Goal: Use online tool/utility: Utilize a website feature to perform a specific function

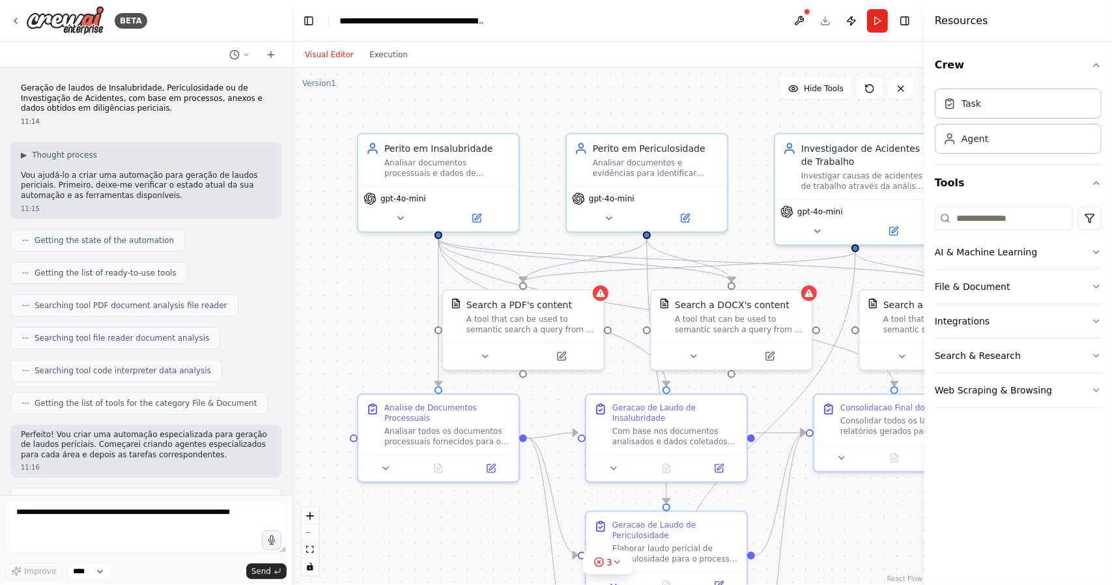
scroll to position [904, 0]
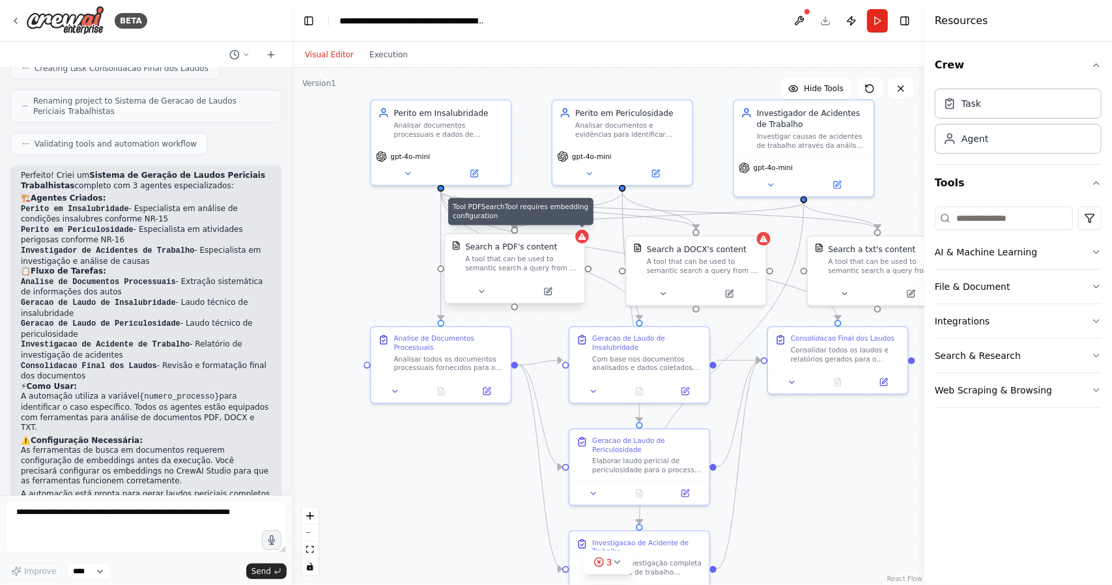
click at [581, 238] on icon at bounding box center [583, 236] width 8 height 7
click at [564, 264] on div "A tool that can be used to semantic search a query from a PDF's content." at bounding box center [521, 264] width 112 height 18
click at [482, 291] on icon at bounding box center [482, 292] width 5 height 2
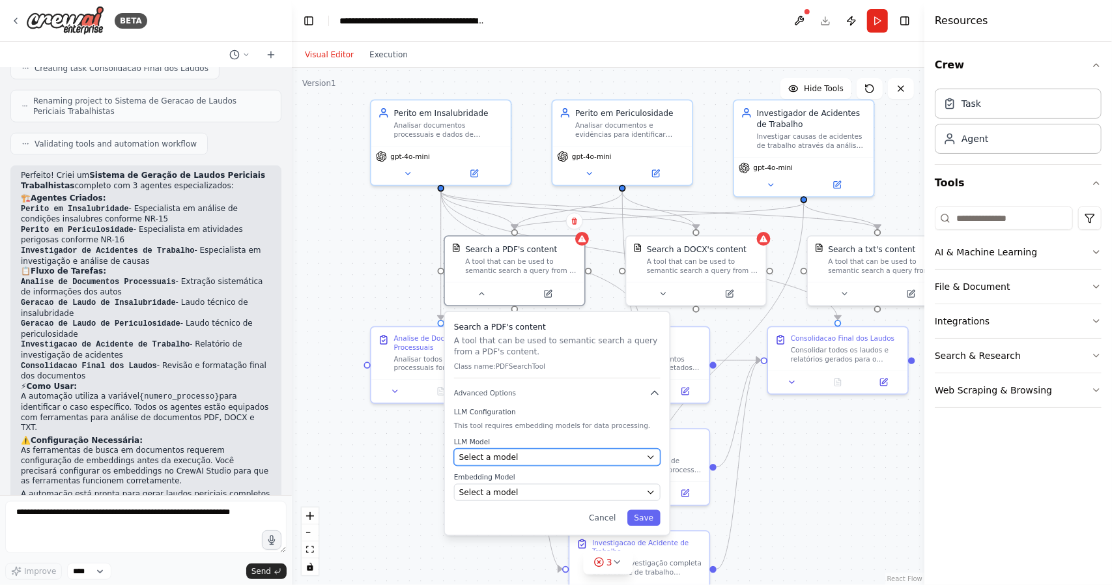
click at [548, 458] on div "Select a model" at bounding box center [550, 457] width 182 height 11
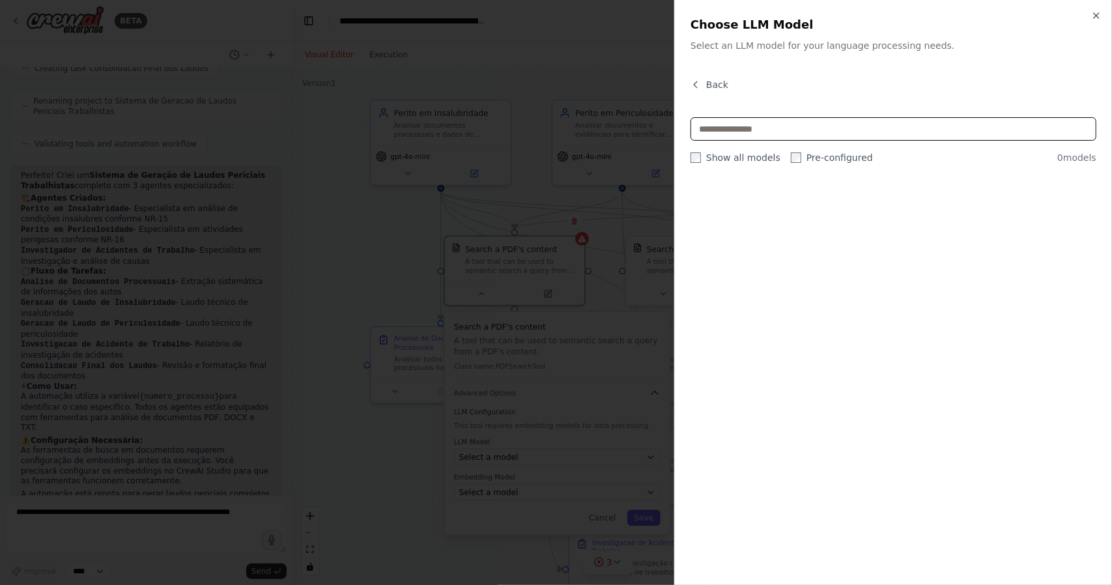
click at [816, 130] on input "text" at bounding box center [894, 128] width 406 height 23
click at [1098, 16] on icon "button" at bounding box center [1096, 15] width 10 height 10
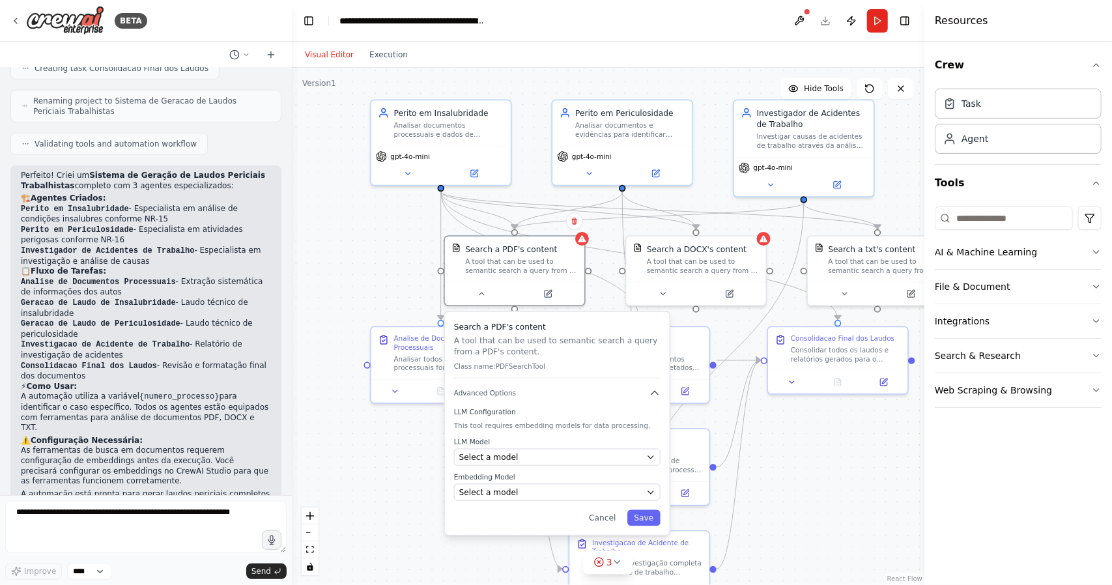
click at [760, 533] on div ".deletable-edge-delete-btn { width: 20px; height: 20px; border: 0px solid #ffff…" at bounding box center [608, 326] width 633 height 517
click at [372, 252] on div ".deletable-edge-delete-btn { width: 20px; height: 20px; border: 0px solid #ffff…" at bounding box center [608, 326] width 633 height 517
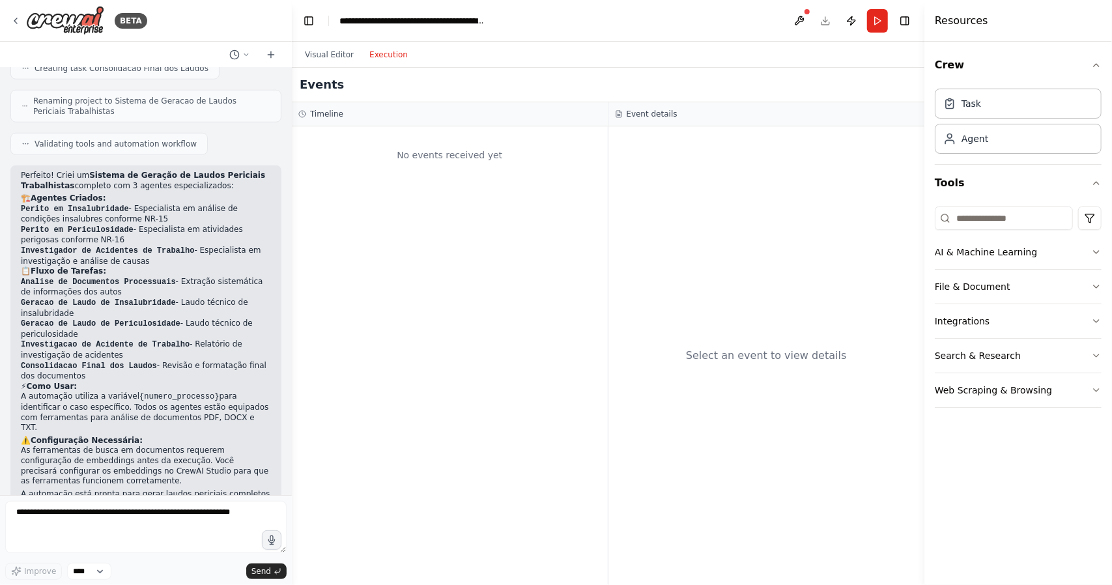
click at [387, 53] on button "Execution" at bounding box center [389, 55] width 54 height 16
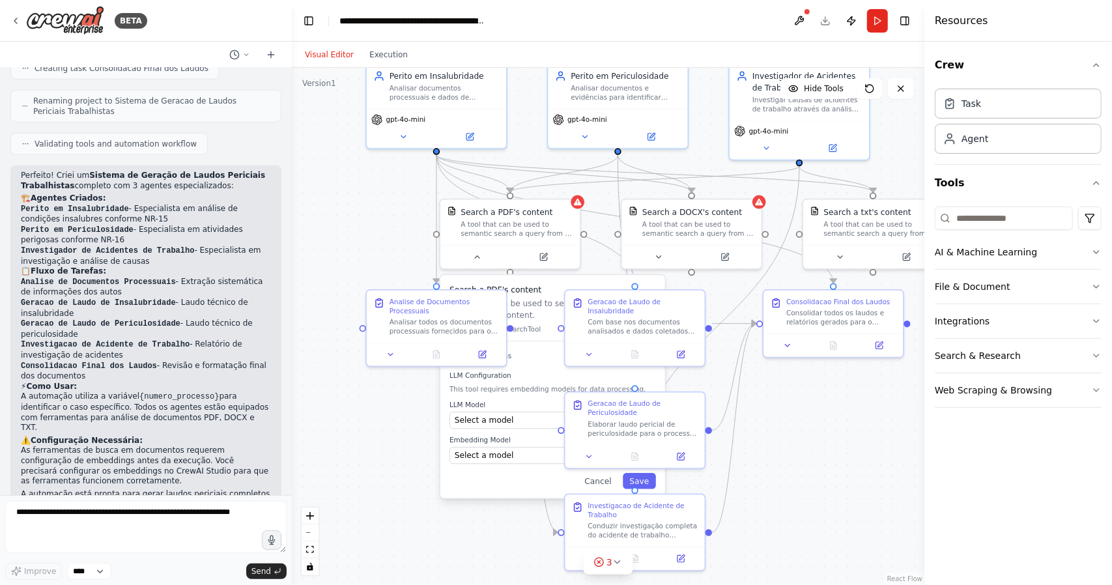
click at [327, 49] on button "Visual Editor" at bounding box center [329, 55] width 65 height 16
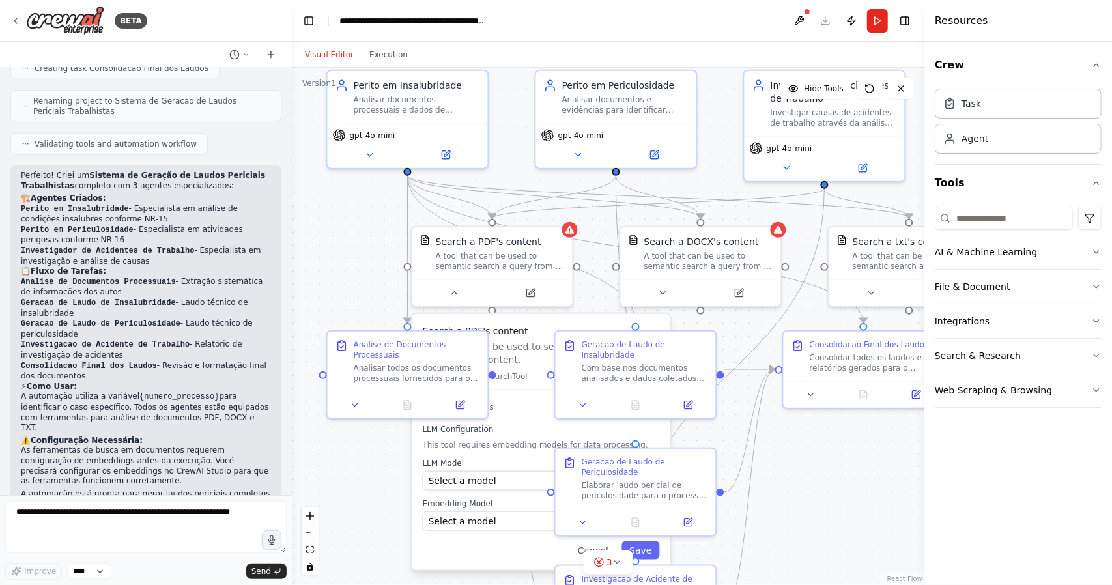
drag, startPoint x: 830, startPoint y: 200, endPoint x: 733, endPoint y: 130, distance: 119.5
click at [733, 130] on div ".deletable-edge-delete-btn { width: 20px; height: 20px; border: 0px solid #ffff…" at bounding box center [608, 326] width 633 height 517
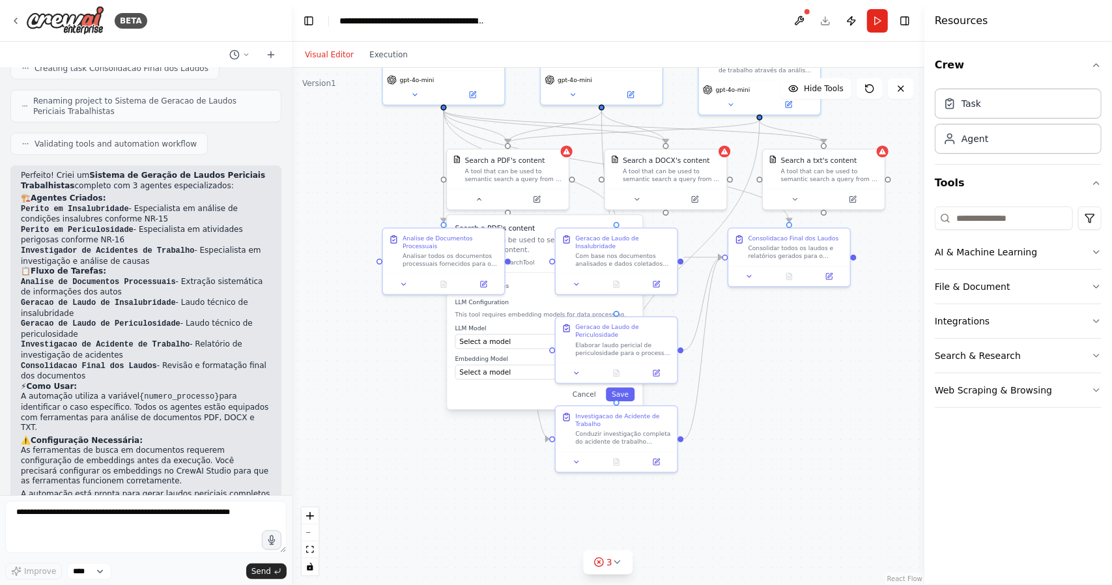
drag, startPoint x: 724, startPoint y: 373, endPoint x: 692, endPoint y: 302, distance: 78.7
click at [692, 302] on div ".deletable-edge-delete-btn { width: 20px; height: 20px; border: 0px solid #ffff…" at bounding box center [608, 326] width 633 height 517
click at [773, 354] on div ".deletable-edge-delete-btn { width: 20px; height: 20px; border: 0px solid #ffff…" at bounding box center [608, 326] width 633 height 517
click at [973, 214] on input at bounding box center [1004, 218] width 138 height 23
click at [1049, 253] on button "AI & Machine Learning" at bounding box center [1018, 252] width 167 height 34
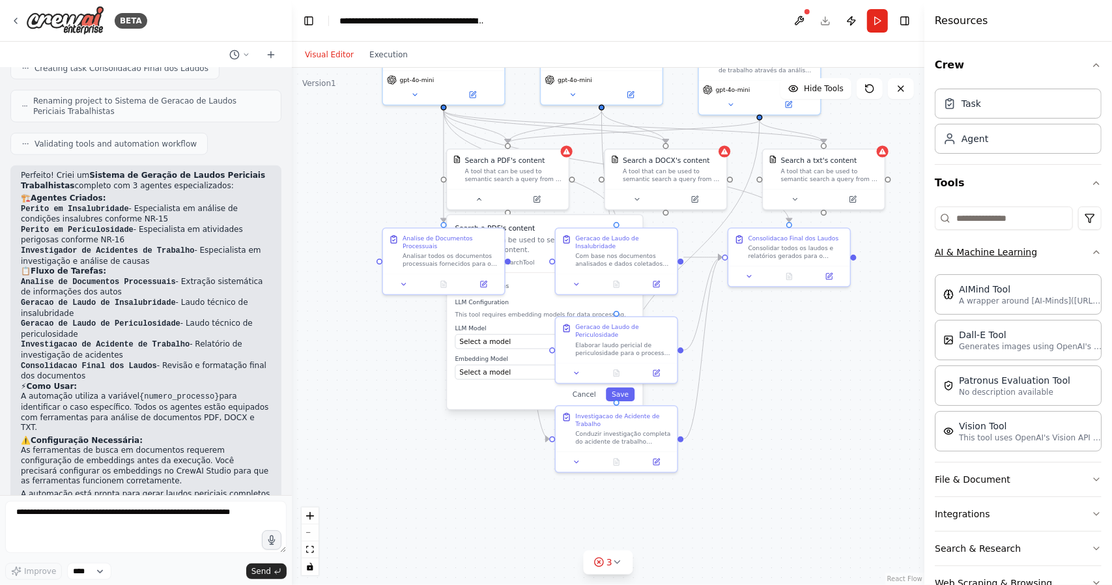
click at [1053, 259] on button "AI & Machine Learning" at bounding box center [1018, 252] width 167 height 34
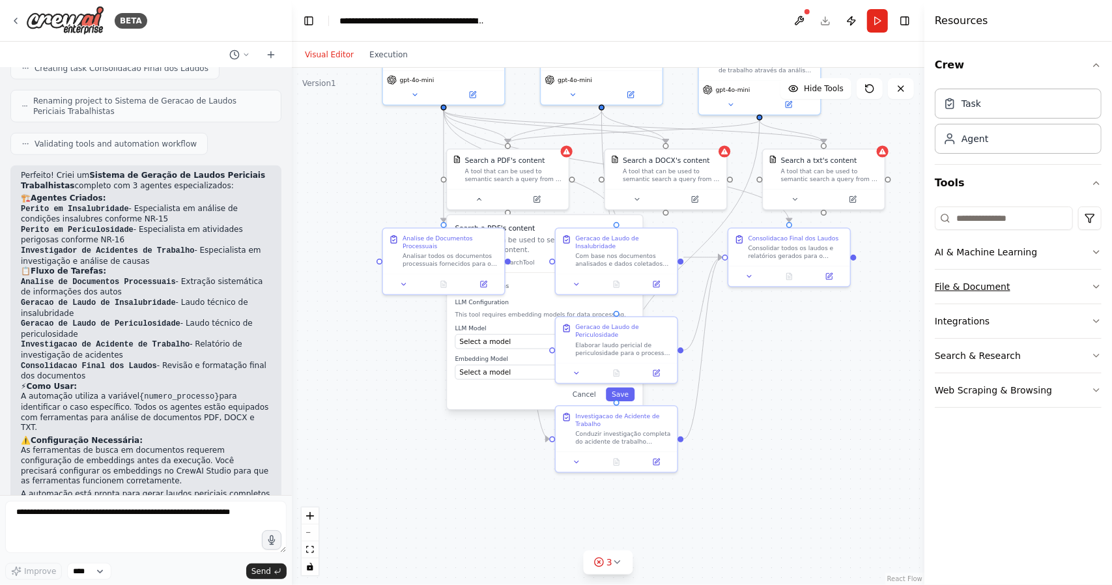
click at [1096, 289] on icon "button" at bounding box center [1096, 286] width 10 height 10
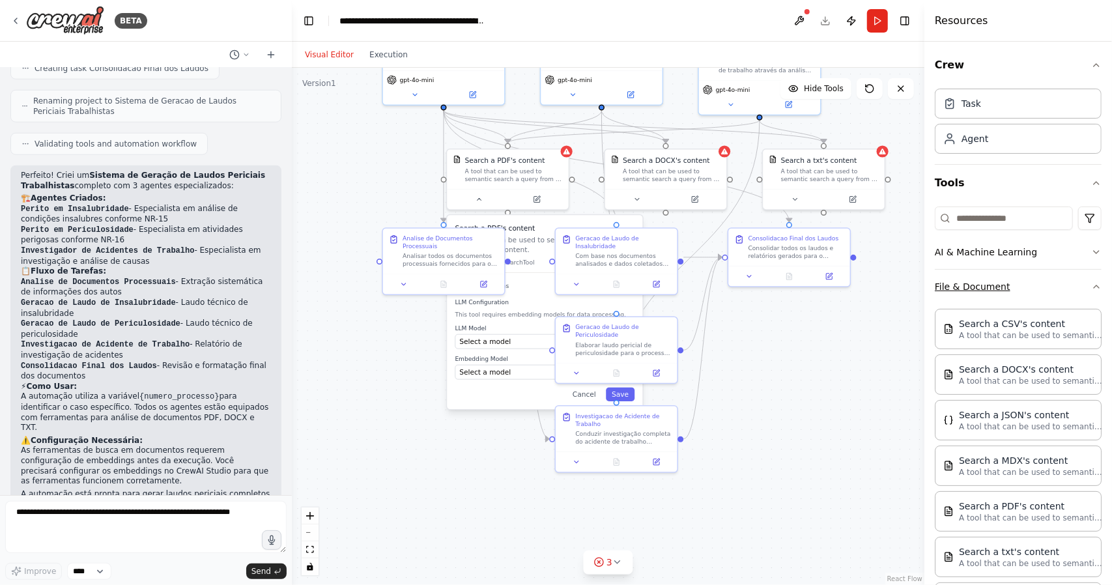
click at [1091, 285] on icon "button" at bounding box center [1096, 286] width 10 height 10
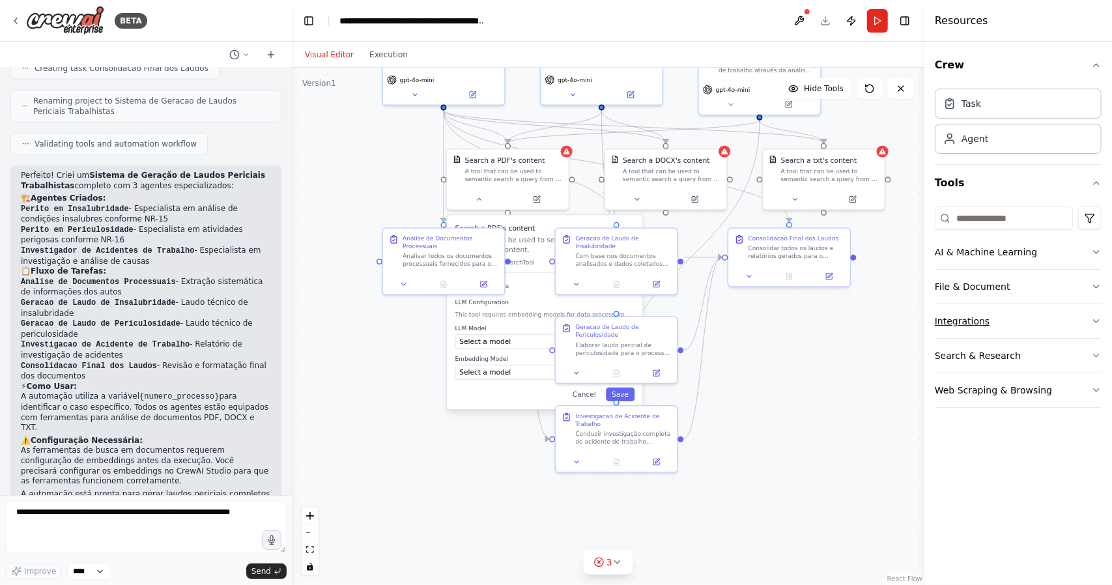
click at [1088, 312] on button "Integrations" at bounding box center [1018, 321] width 167 height 34
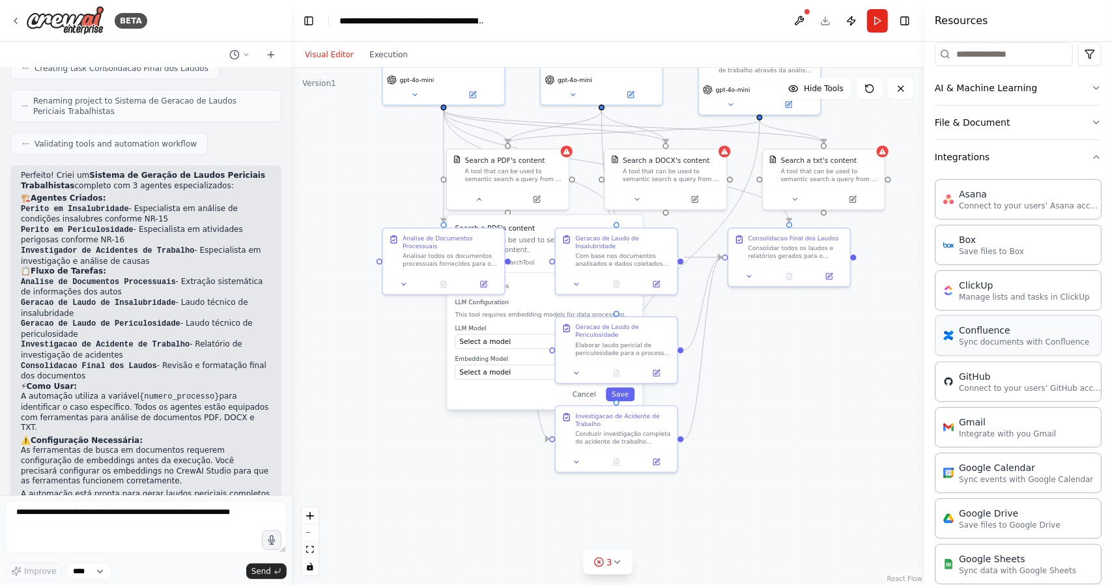
scroll to position [326, 0]
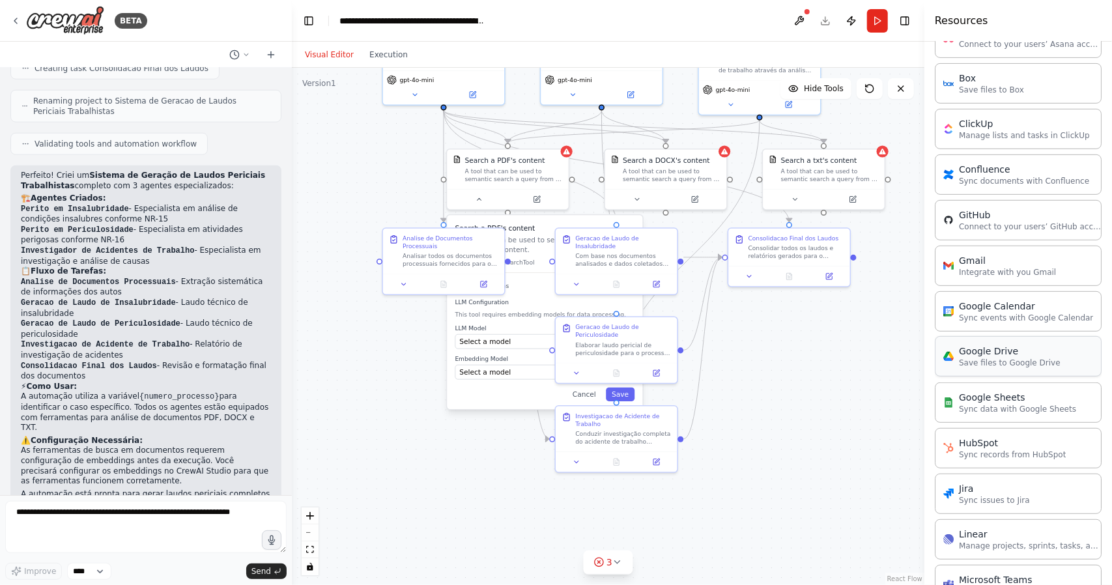
click at [1041, 363] on p "Save files to Google Drive" at bounding box center [1010, 363] width 102 height 10
click at [1044, 358] on p "Save files to Google Drive" at bounding box center [1010, 363] width 102 height 10
click at [1019, 367] on div "Google Drive Save files to Google Drive" at bounding box center [1018, 356] width 167 height 40
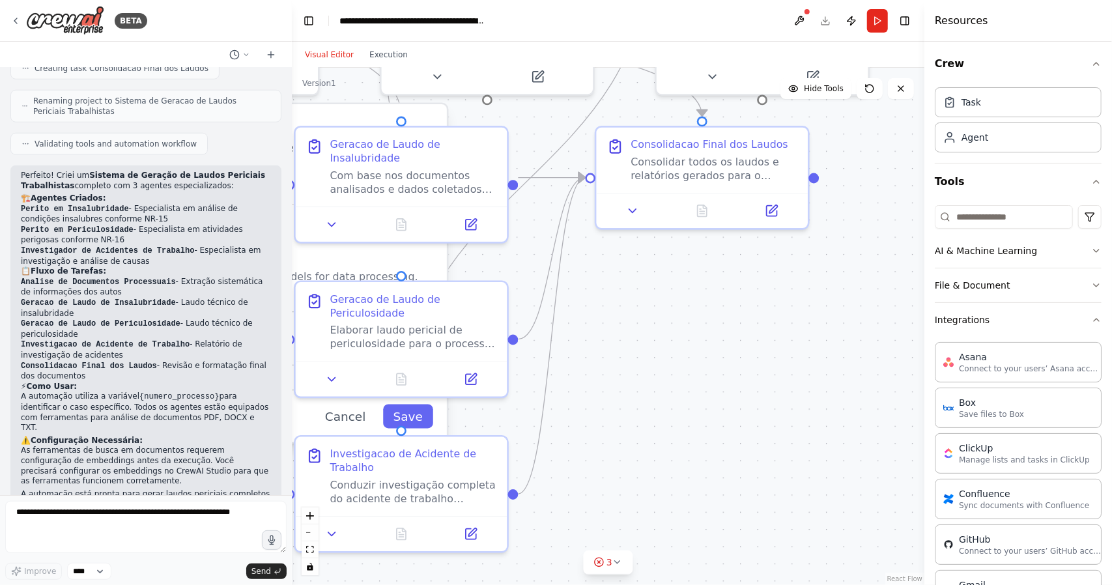
scroll to position [0, 0]
click at [1078, 320] on button "Integrations" at bounding box center [1018, 321] width 167 height 34
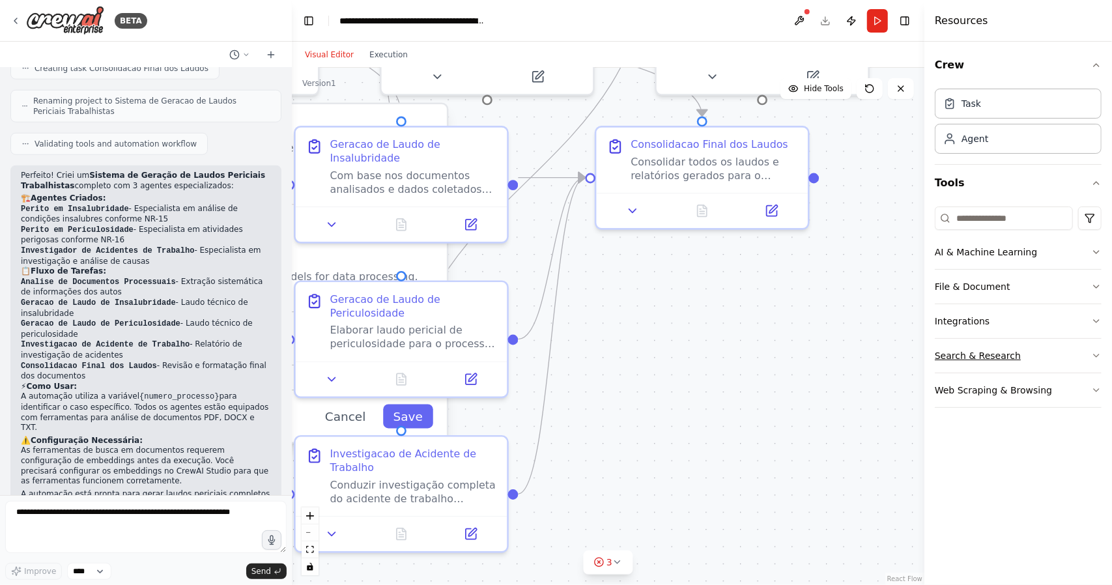
click at [1049, 346] on button "Search & Research" at bounding box center [1018, 356] width 167 height 34
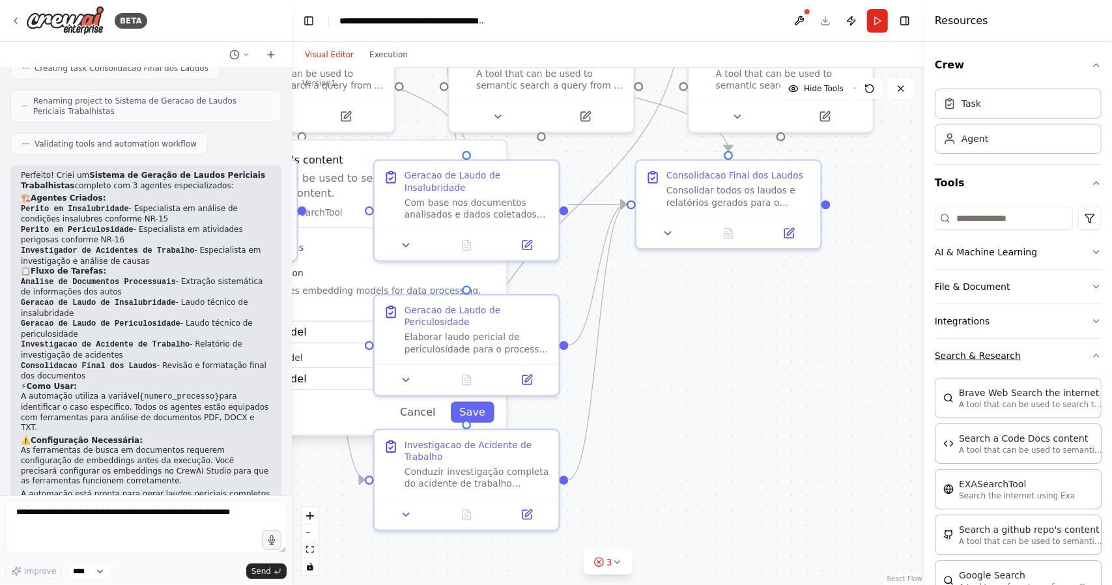
click at [1094, 354] on icon "button" at bounding box center [1096, 355] width 5 height 3
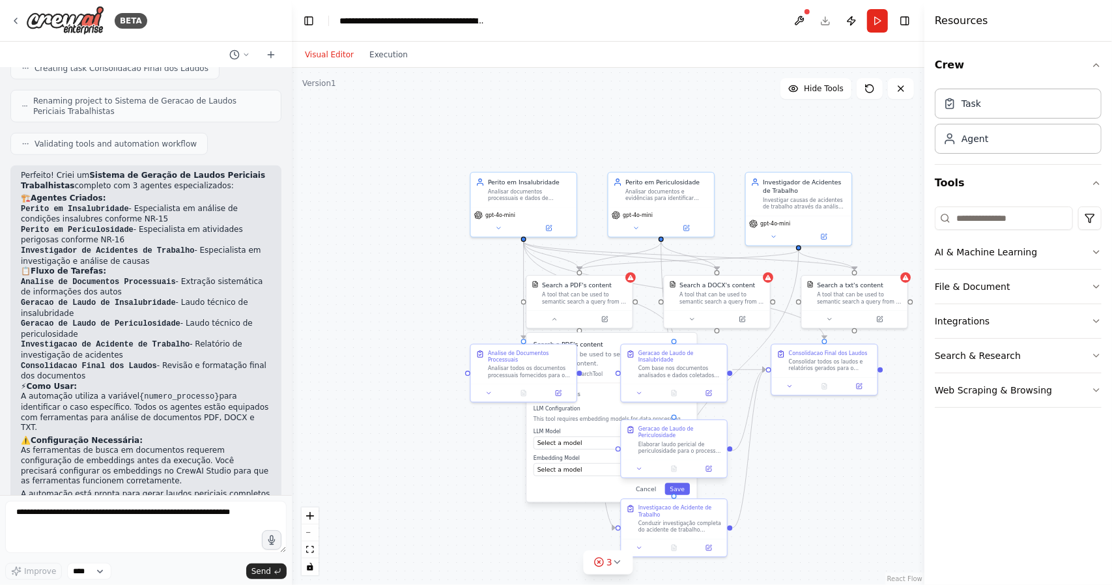
drag, startPoint x: 539, startPoint y: 382, endPoint x: 721, endPoint y: 440, distance: 191.0
click at [730, 472] on div ".deletable-edge-delete-btn { width: 20px; height: 20px; border: 0px solid #ffff…" at bounding box center [608, 326] width 633 height 517
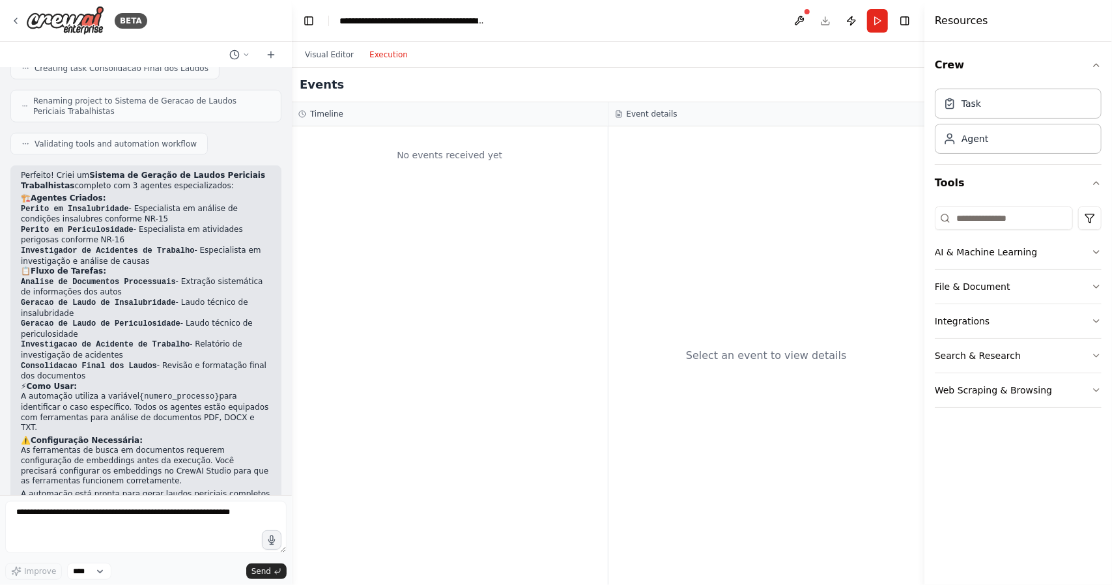
click at [380, 57] on button "Execution" at bounding box center [389, 55] width 54 height 16
click at [342, 53] on button "Visual Editor" at bounding box center [329, 55] width 65 height 16
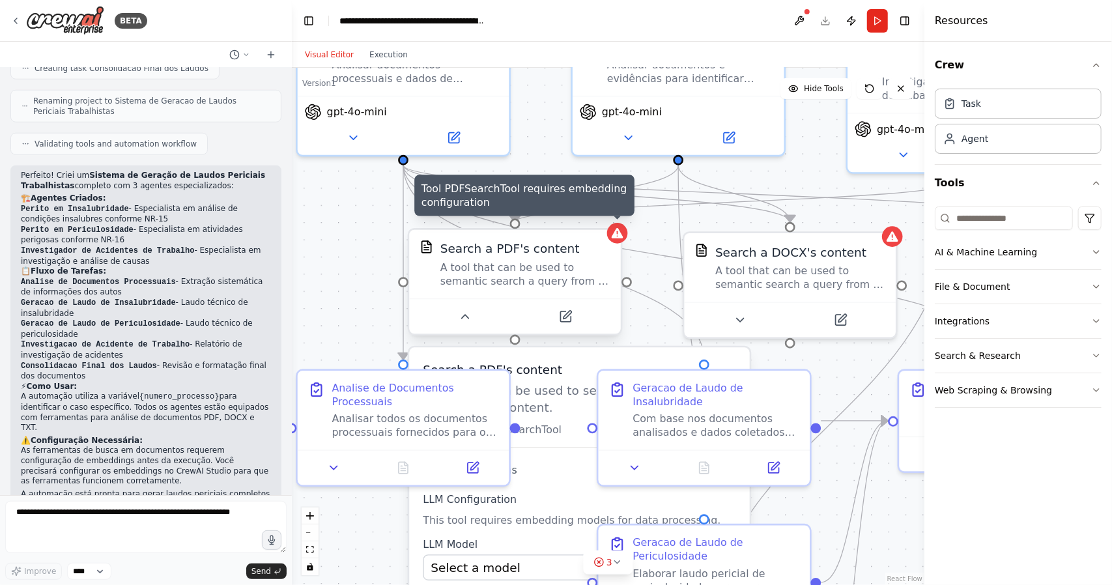
click at [617, 237] on icon at bounding box center [618, 233] width 12 height 10
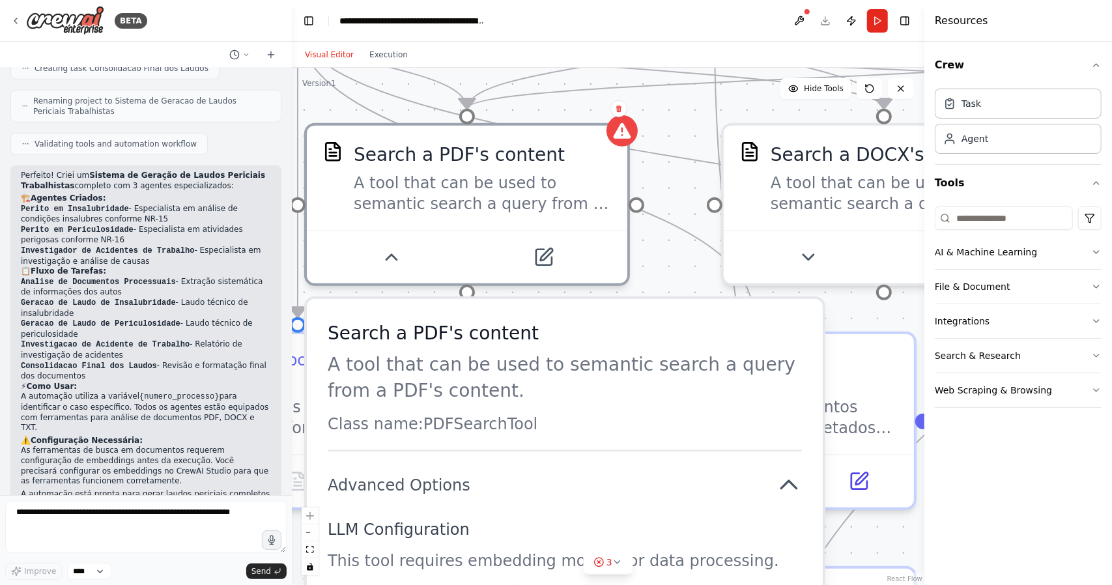
click at [410, 427] on p "Class name: PDFSearchTool" at bounding box center [565, 424] width 474 height 21
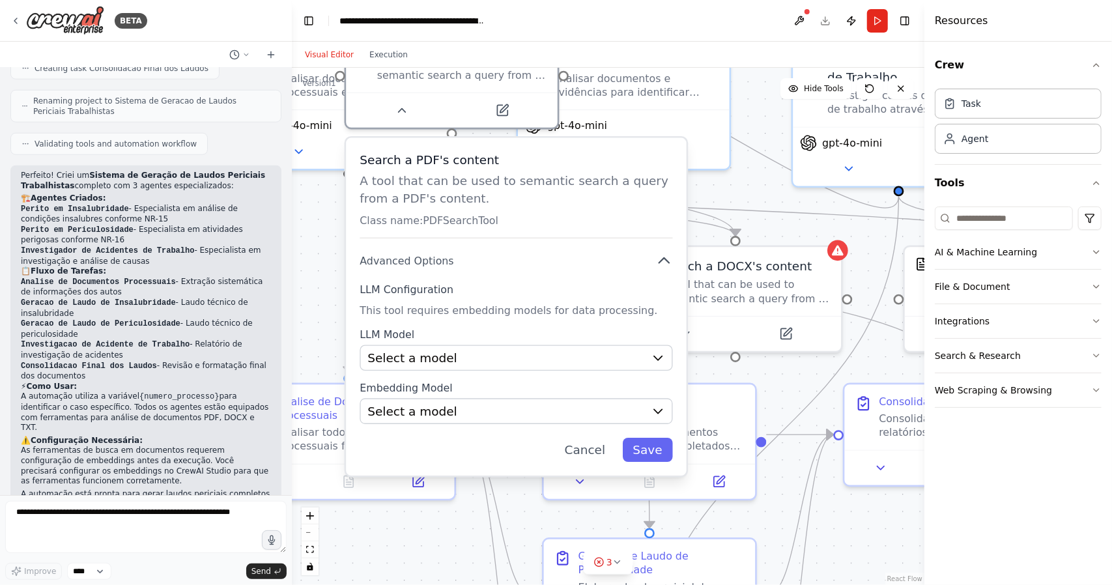
drag, startPoint x: 465, startPoint y: 488, endPoint x: 451, endPoint y: 274, distance: 214.2
click at [451, 274] on div "Search a PDF's content A tool that can be used to semantic search a query from …" at bounding box center [516, 307] width 341 height 338
click at [578, 364] on div "Select a model" at bounding box center [505, 357] width 277 height 17
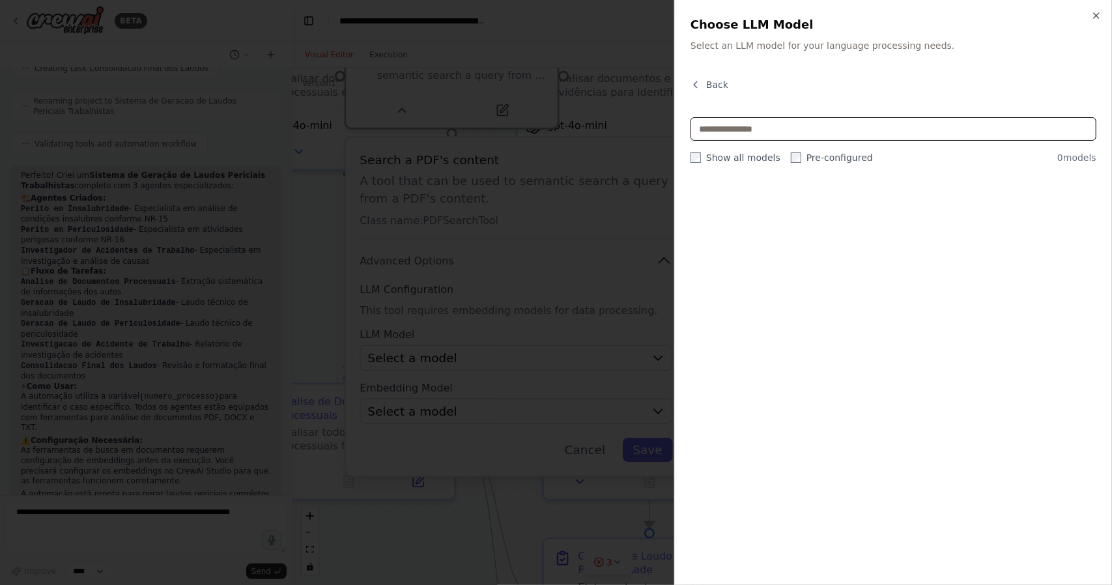
click at [752, 130] on input "text" at bounding box center [894, 128] width 406 height 23
click at [831, 132] on input "text" at bounding box center [894, 128] width 406 height 23
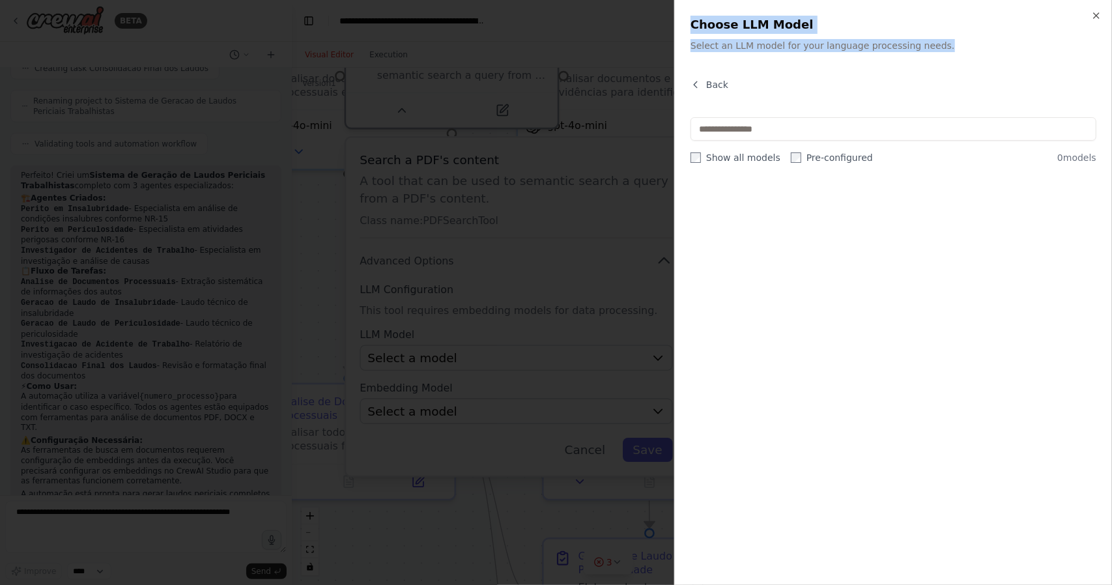
drag, startPoint x: 924, startPoint y: 42, endPoint x: 690, endPoint y: 33, distance: 234.1
click at [690, 33] on div "Close Choose LLM Model Select an LLM model for your language processing needs. …" at bounding box center [893, 292] width 438 height 585
copy div "Choose LLM Model Select an LLM model for your language processing needs."
click at [1099, 13] on icon "button" at bounding box center [1096, 15] width 5 height 5
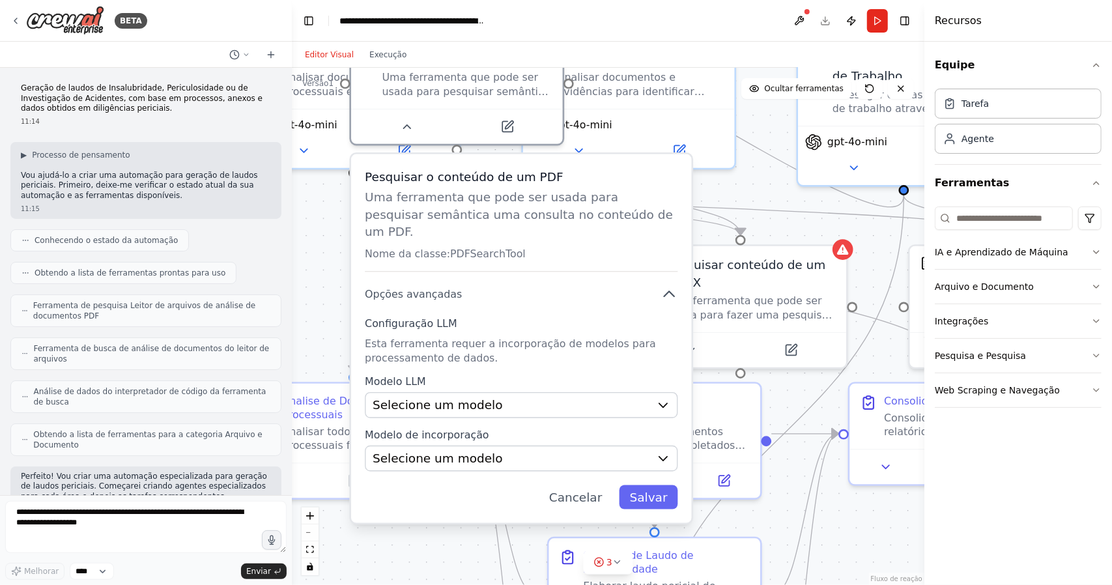
click at [429, 317] on div "Configuração LLM Esta ferramenta requer a incorporação de modelos para processa…" at bounding box center [521, 394] width 313 height 155
click at [452, 398] on font "Selecione um modelo" at bounding box center [438, 405] width 130 height 14
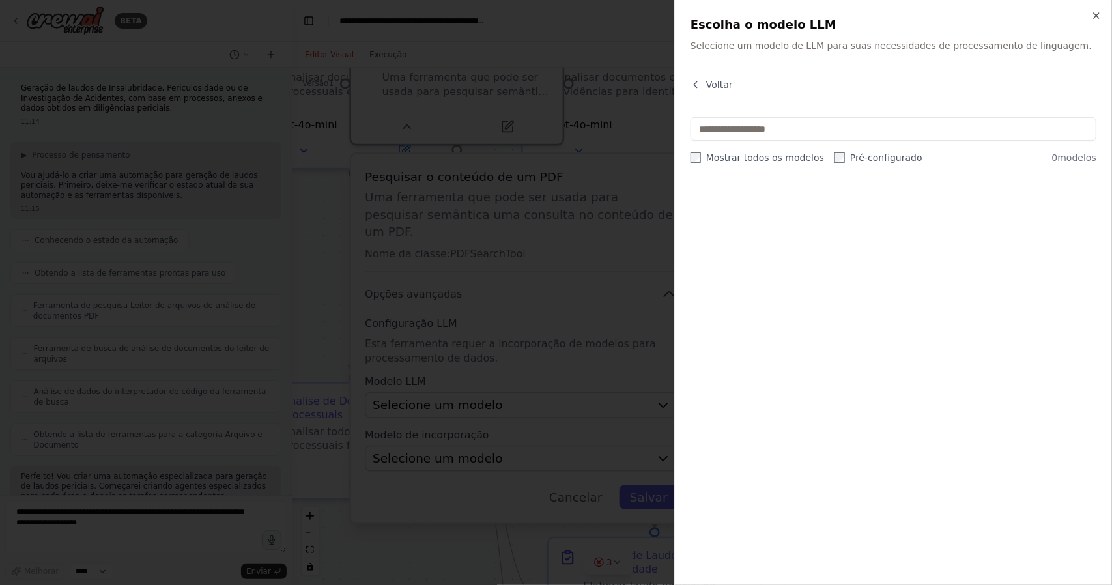
click at [1091, 18] on h2 "Escolha o modelo LLM" at bounding box center [894, 25] width 406 height 18
click at [1098, 18] on icon "button" at bounding box center [1096, 15] width 10 height 10
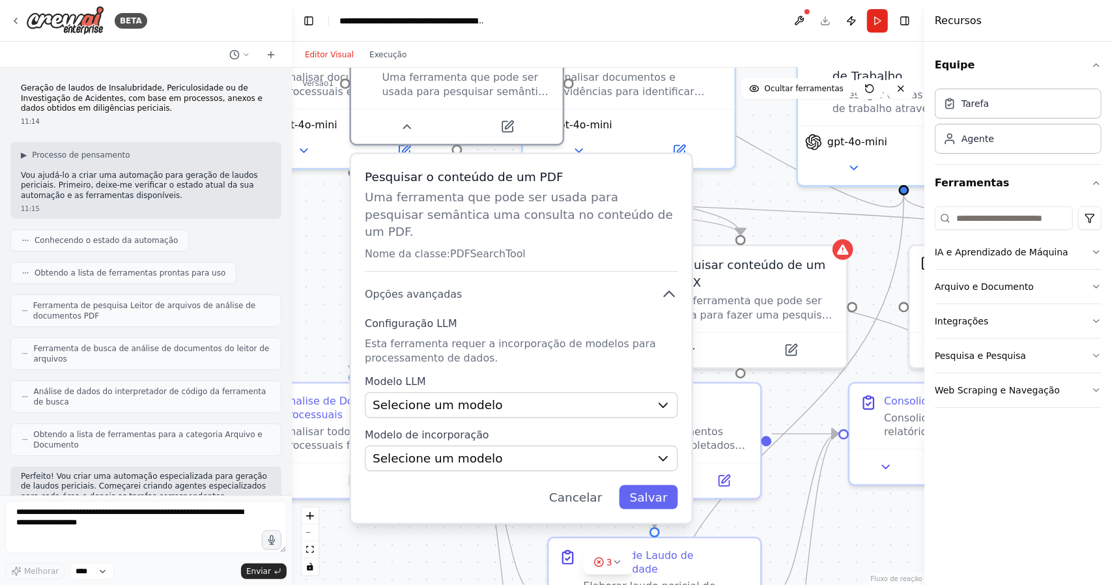
click at [678, 46] on div "Editor Visual Execução" at bounding box center [608, 55] width 633 height 26
click at [581, 491] on font "Cancelar" at bounding box center [575, 498] width 53 height 14
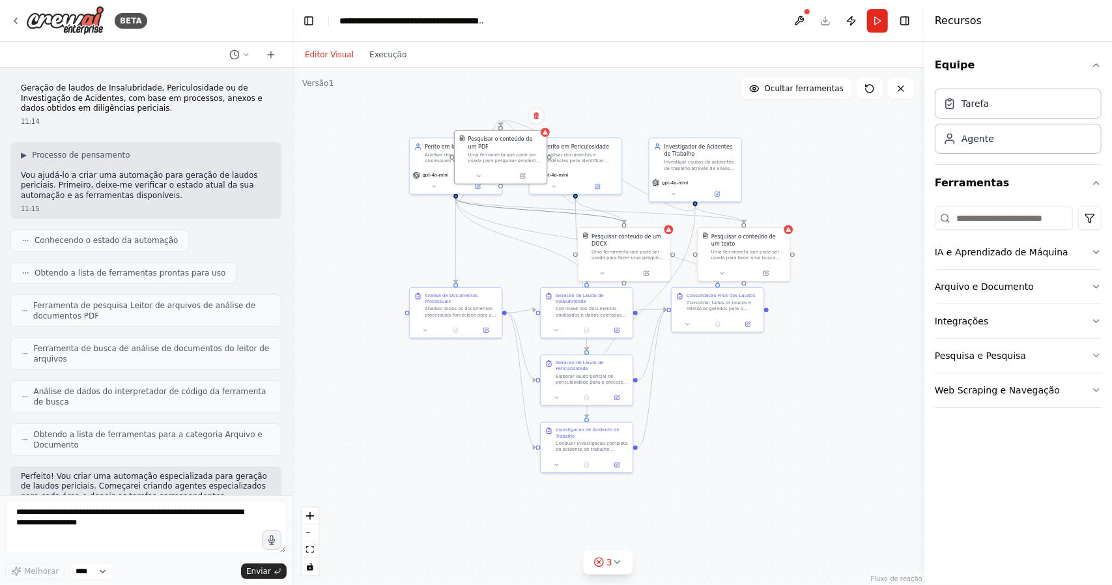
drag, startPoint x: 535, startPoint y: 213, endPoint x: 519, endPoint y: 248, distance: 38.5
click at [512, 294] on div ".deletable-edge-delete-btn { width: 20px; height: 20px; border: 0px solid #ffff…" at bounding box center [608, 326] width 633 height 517
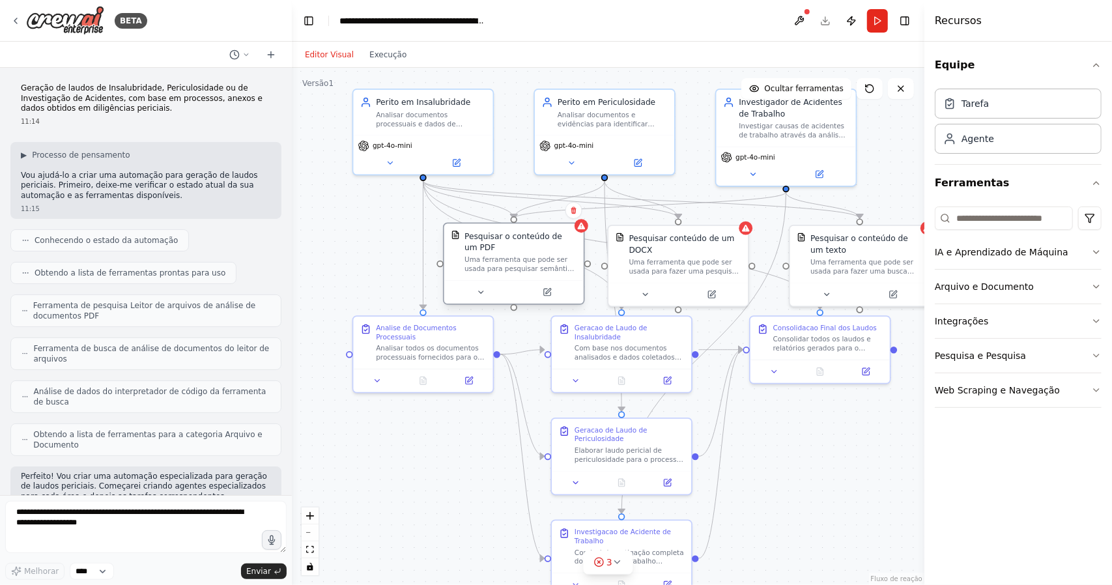
drag, startPoint x: 482, startPoint y: 81, endPoint x: 504, endPoint y: 242, distance: 161.8
click at [504, 242] on div "Pesquisar o conteúdo de um PDF" at bounding box center [521, 242] width 112 height 23
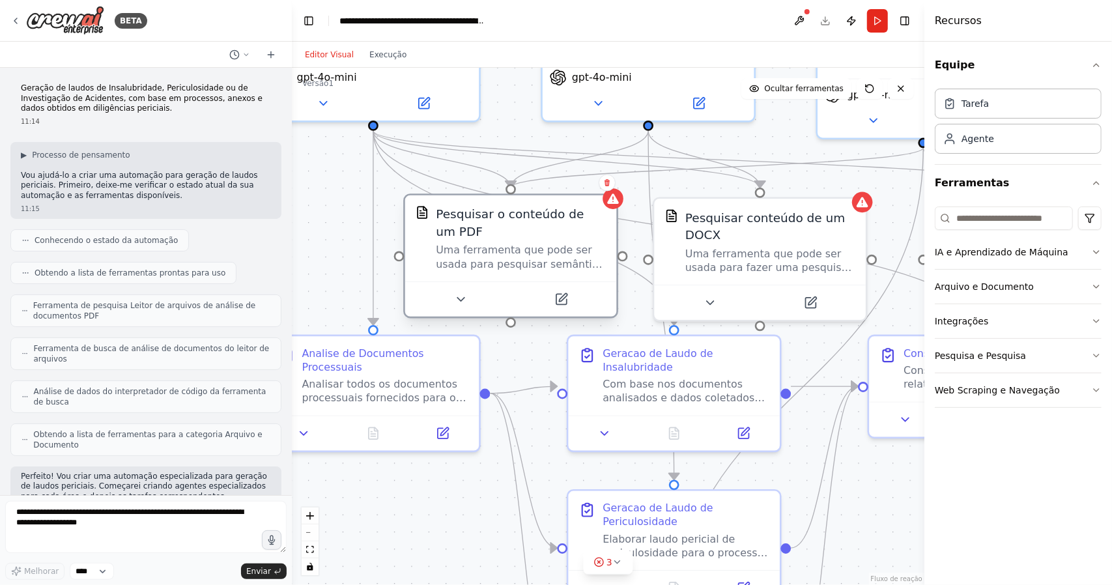
drag, startPoint x: 519, startPoint y: 210, endPoint x: 525, endPoint y: 226, distance: 16.9
click at [525, 226] on font "Pesquisar o conteúdo de um PDF" at bounding box center [510, 222] width 148 height 31
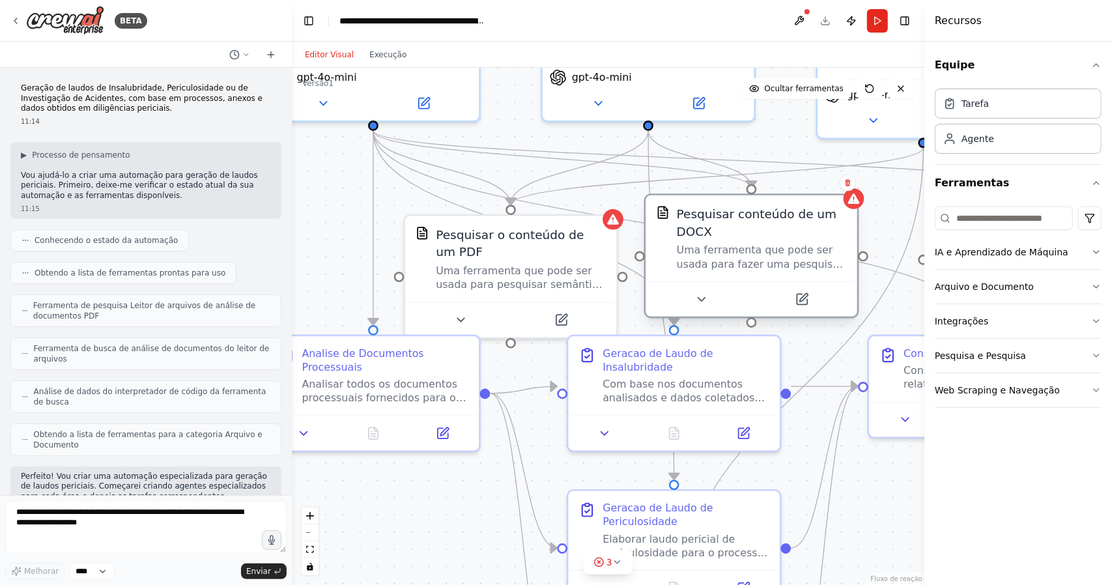
drag, startPoint x: 756, startPoint y: 214, endPoint x: 743, endPoint y: 213, distance: 13.1
click at [743, 213] on font "Pesquisar conteúdo de um DOCX" at bounding box center [757, 222] width 160 height 31
click at [743, 209] on font "Pesquisar conteúdo de um DOCX" at bounding box center [757, 222] width 160 height 31
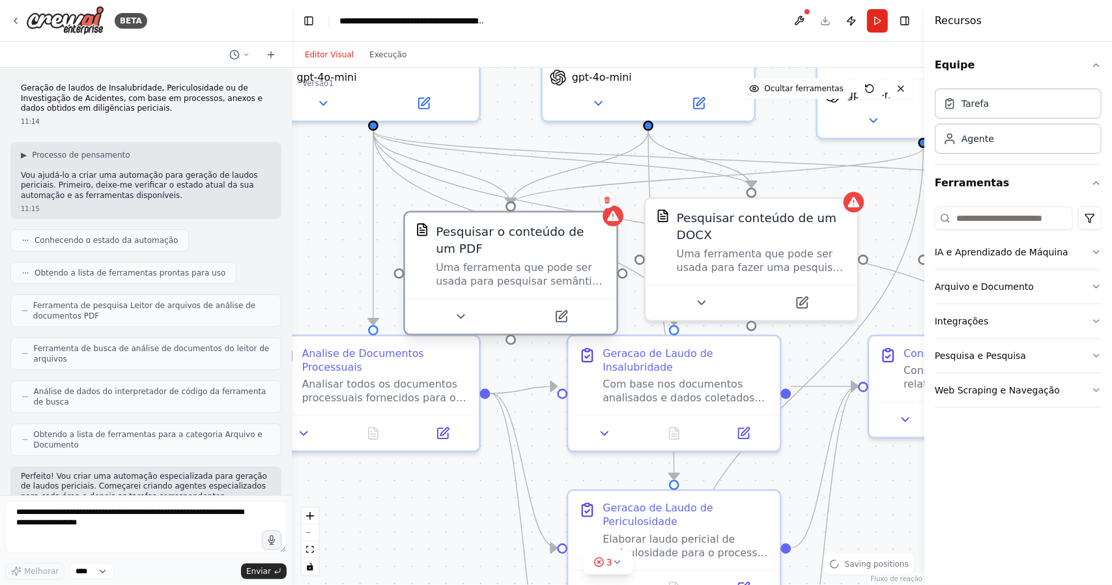
drag, startPoint x: 520, startPoint y: 231, endPoint x: 513, endPoint y: 210, distance: 21.8
click at [513, 225] on font "Pesquisar o conteúdo de um PDF" at bounding box center [510, 240] width 148 height 31
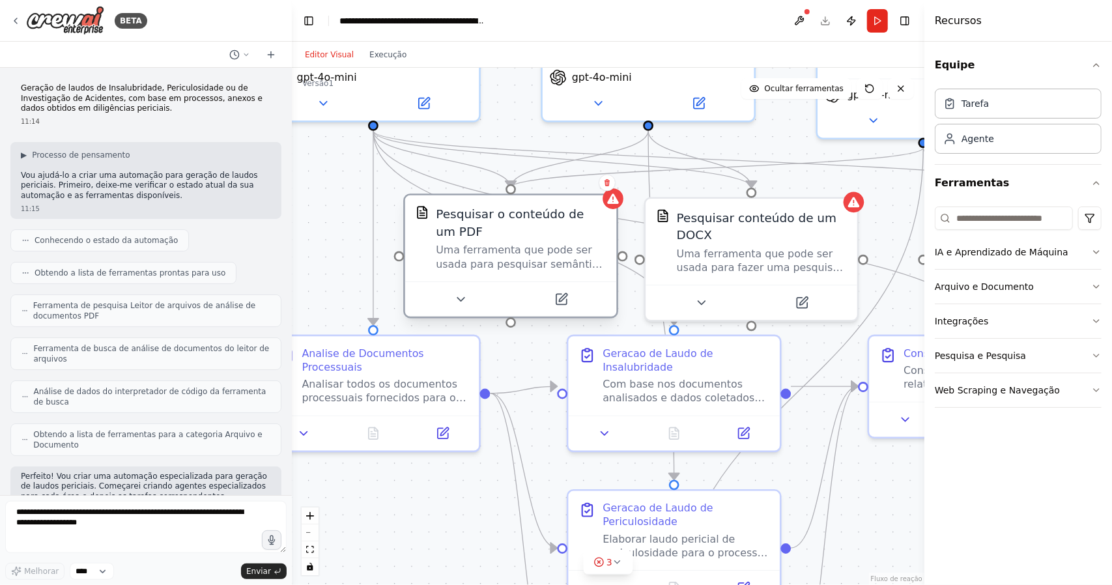
click at [513, 213] on font "Pesquisar o conteúdo de um PDF" at bounding box center [510, 222] width 148 height 31
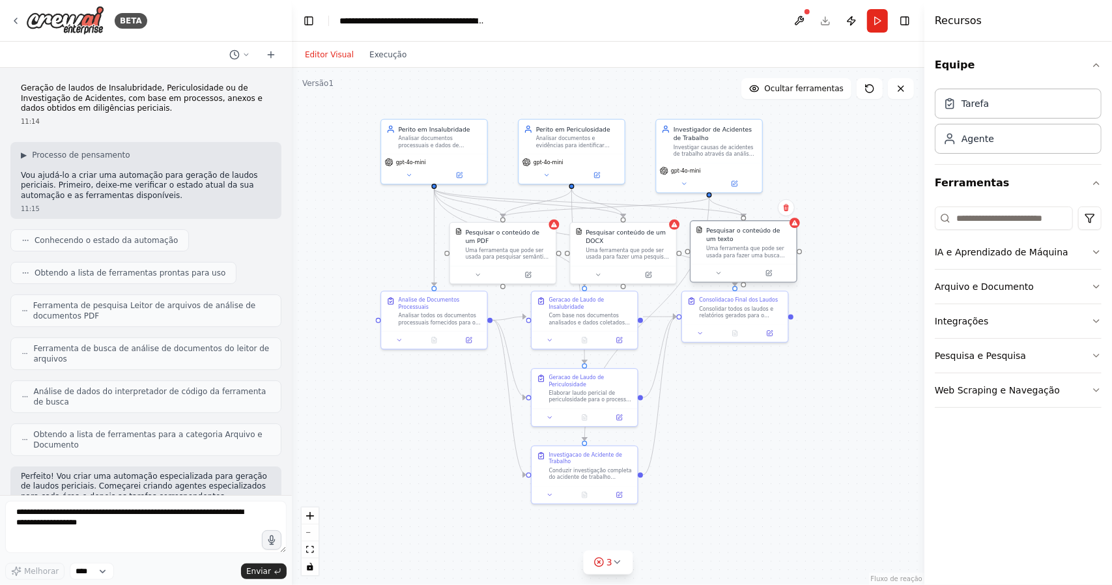
drag, startPoint x: 765, startPoint y: 238, endPoint x: 745, endPoint y: 236, distance: 19.7
click at [745, 236] on div "Pesquisar o conteúdo de um texto" at bounding box center [748, 234] width 85 height 17
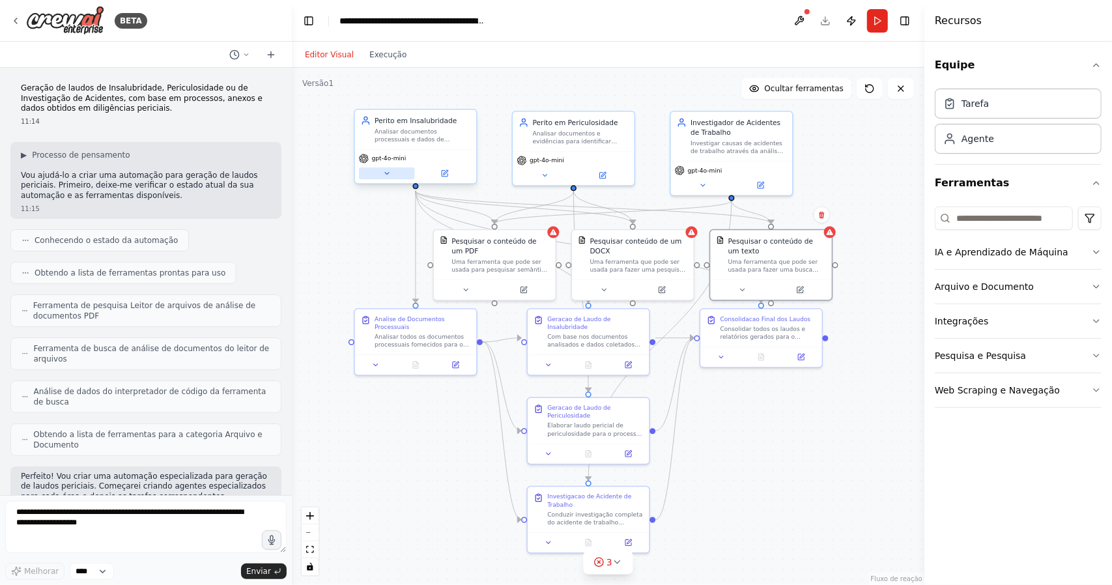
click at [395, 174] on button at bounding box center [387, 173] width 56 height 12
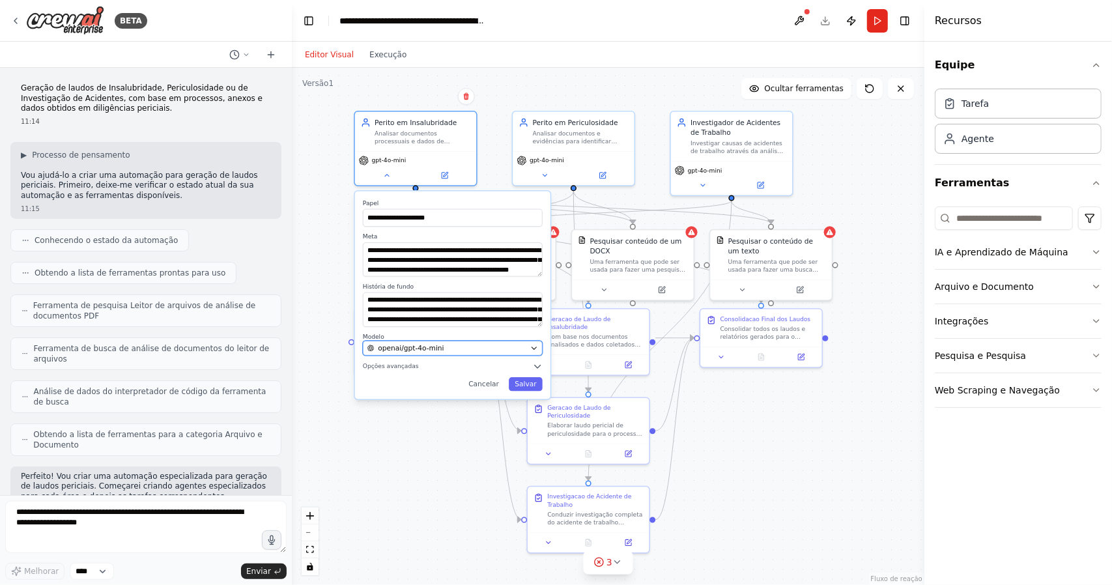
click at [439, 349] on div "openai/gpt-4o-mini" at bounding box center [446, 348] width 159 height 10
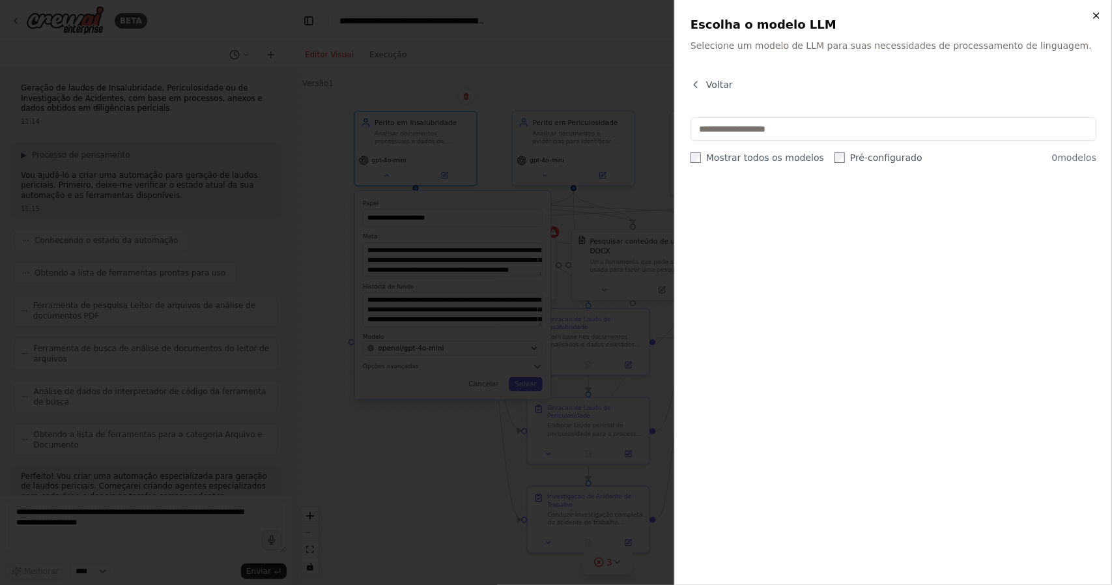
click at [1095, 14] on icon "button" at bounding box center [1096, 15] width 10 height 10
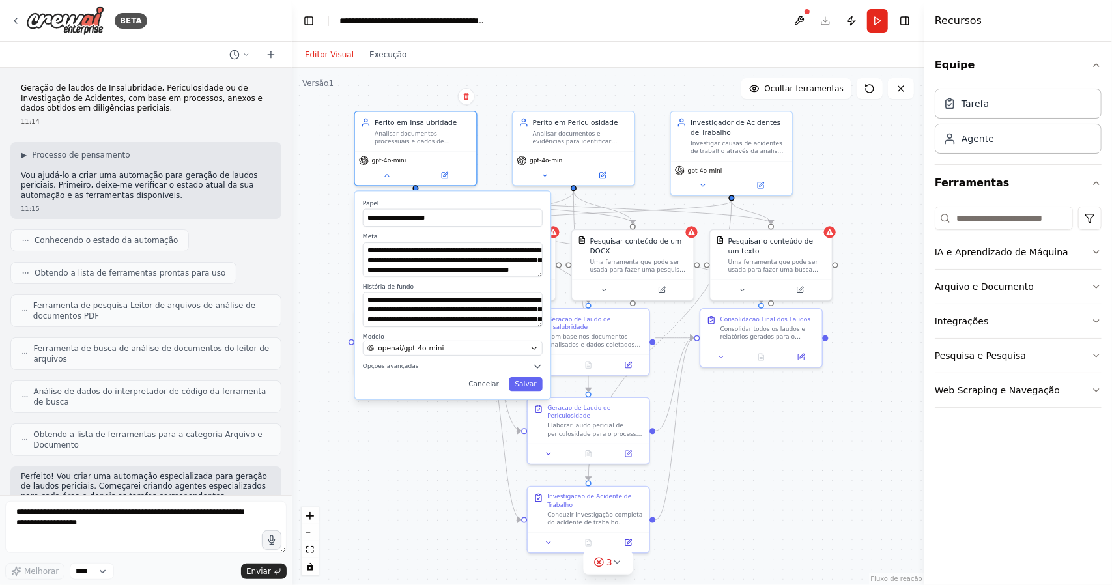
click at [412, 448] on div "**********" at bounding box center [608, 326] width 633 height 517
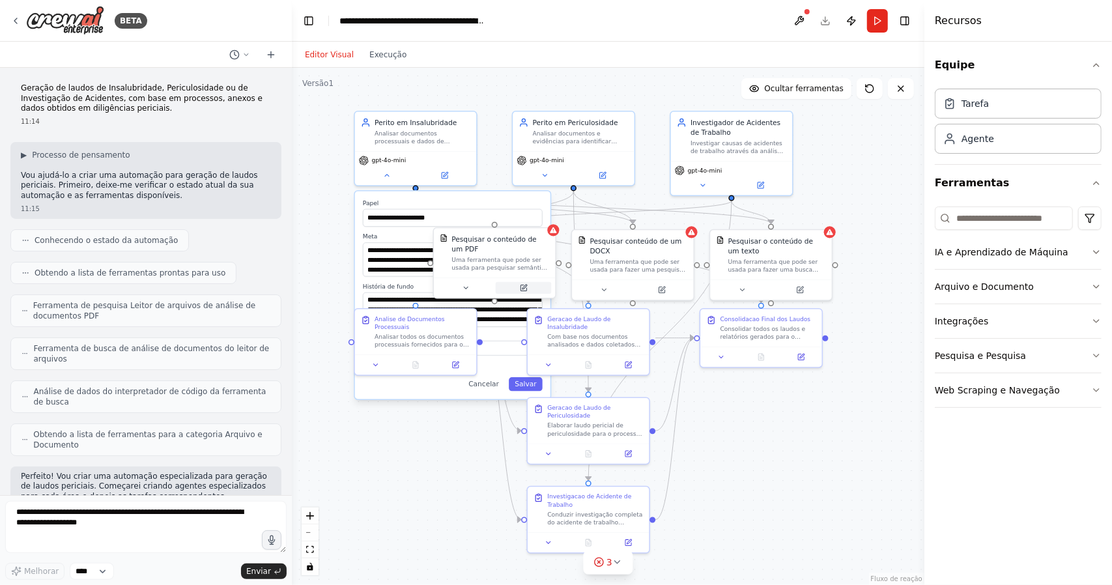
click at [521, 284] on icon at bounding box center [524, 288] width 8 height 8
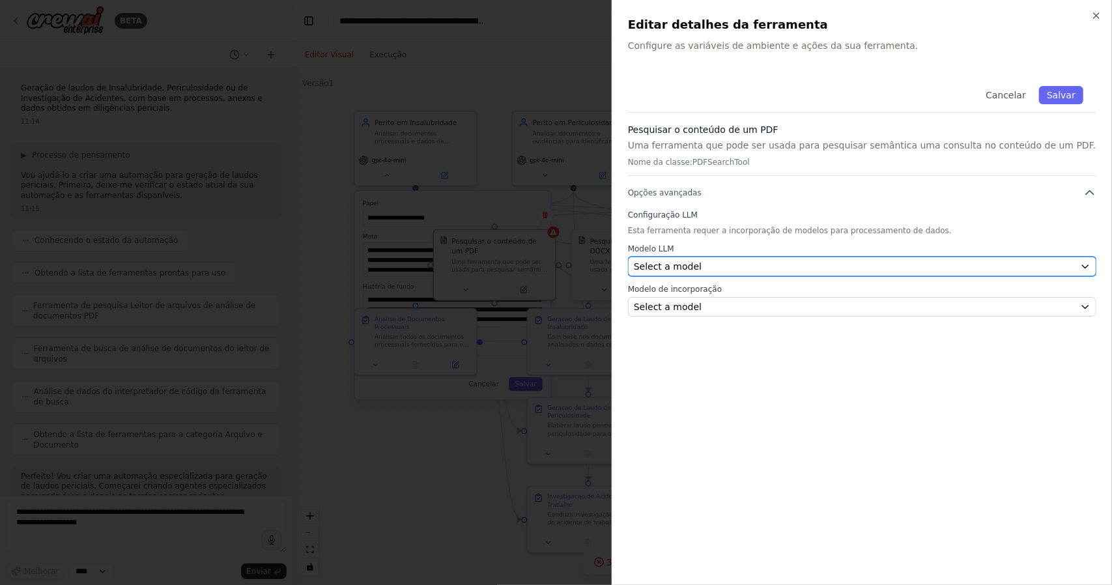
click at [712, 270] on div "Select a model" at bounding box center [854, 266] width 441 height 13
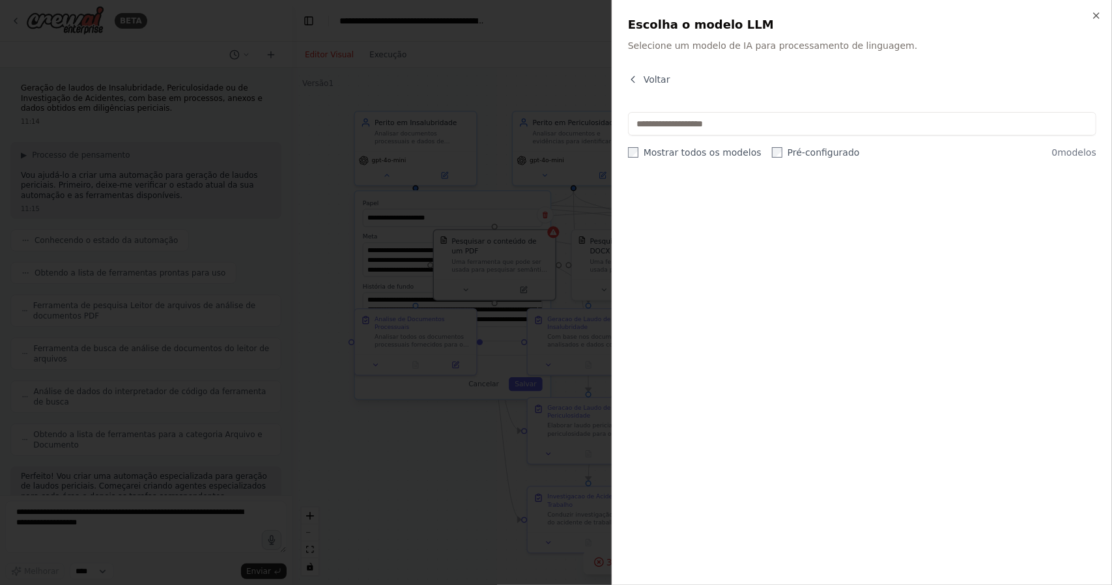
click at [1102, 21] on div "Fechar Escolha o modelo LLM Selecione um modelo de IA para processamento de lin…" at bounding box center [862, 292] width 500 height 585
click at [1096, 14] on icon "button" at bounding box center [1096, 15] width 10 height 10
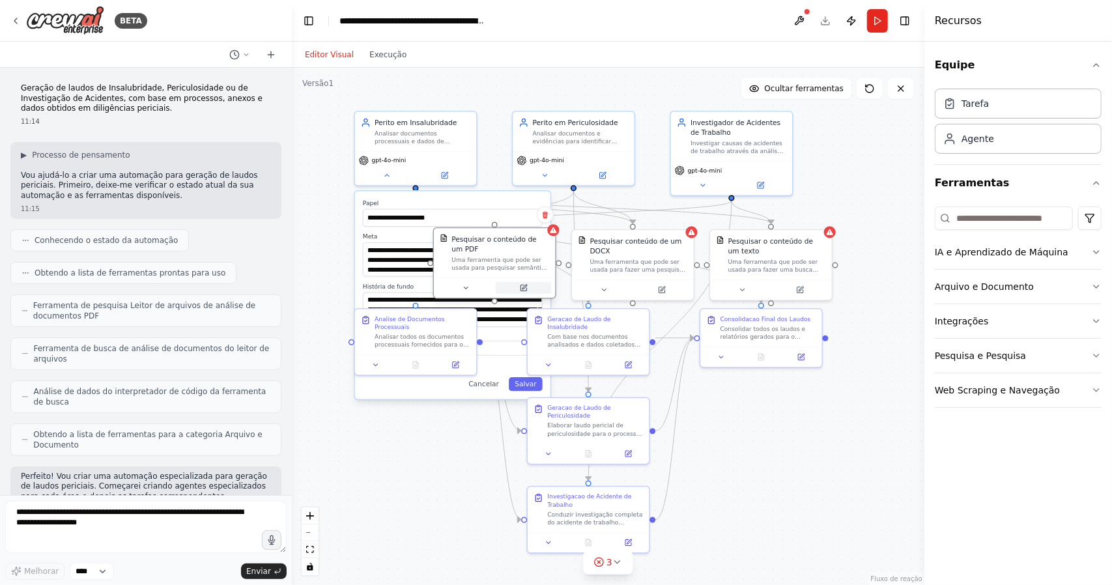
click at [529, 293] on button at bounding box center [524, 288] width 56 height 12
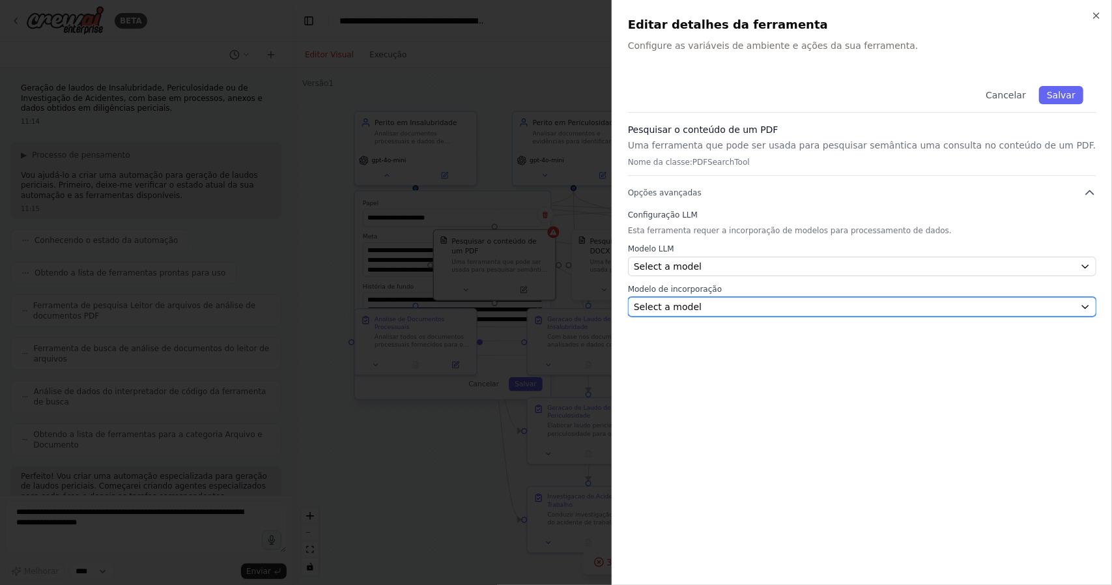
click at [676, 313] on button "Select a model" at bounding box center [862, 307] width 468 height 20
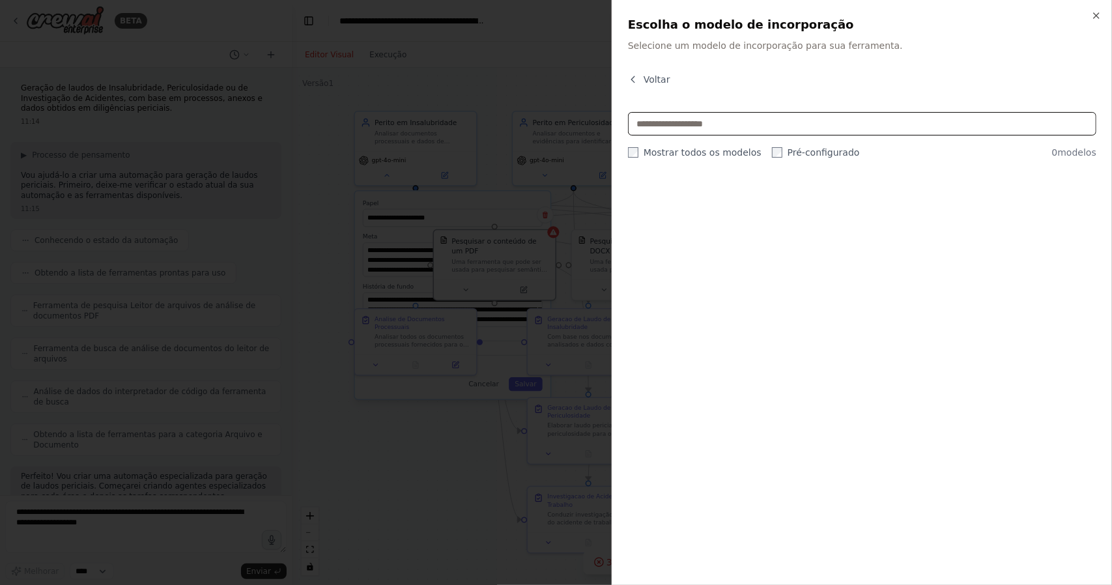
click at [739, 128] on input "text" at bounding box center [862, 123] width 468 height 23
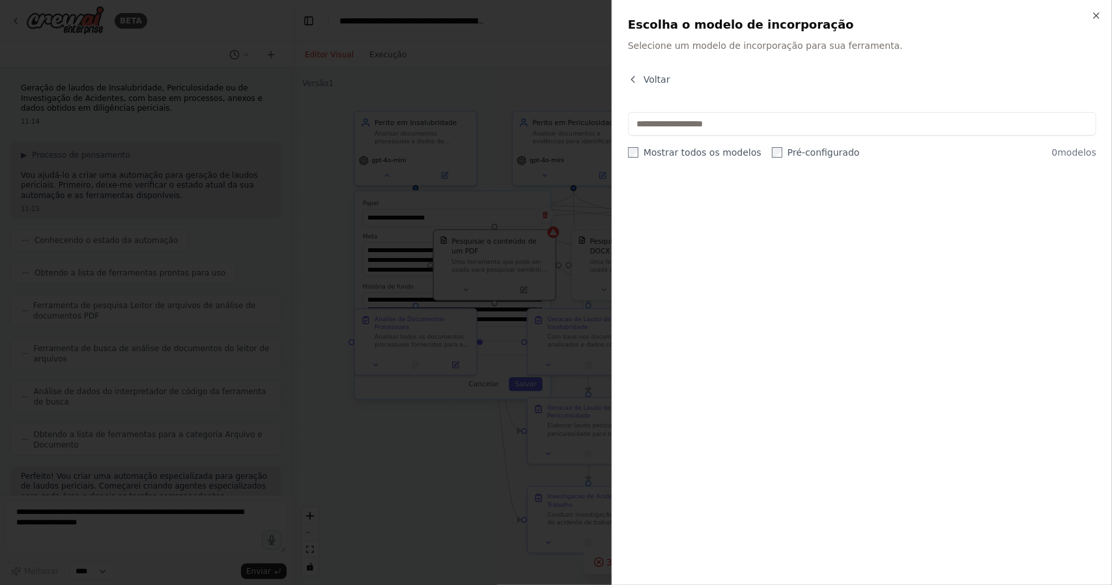
click at [649, 149] on font "Mostrar todos os modelos" at bounding box center [703, 152] width 118 height 10
click at [1098, 13] on icon "button" at bounding box center [1096, 15] width 10 height 10
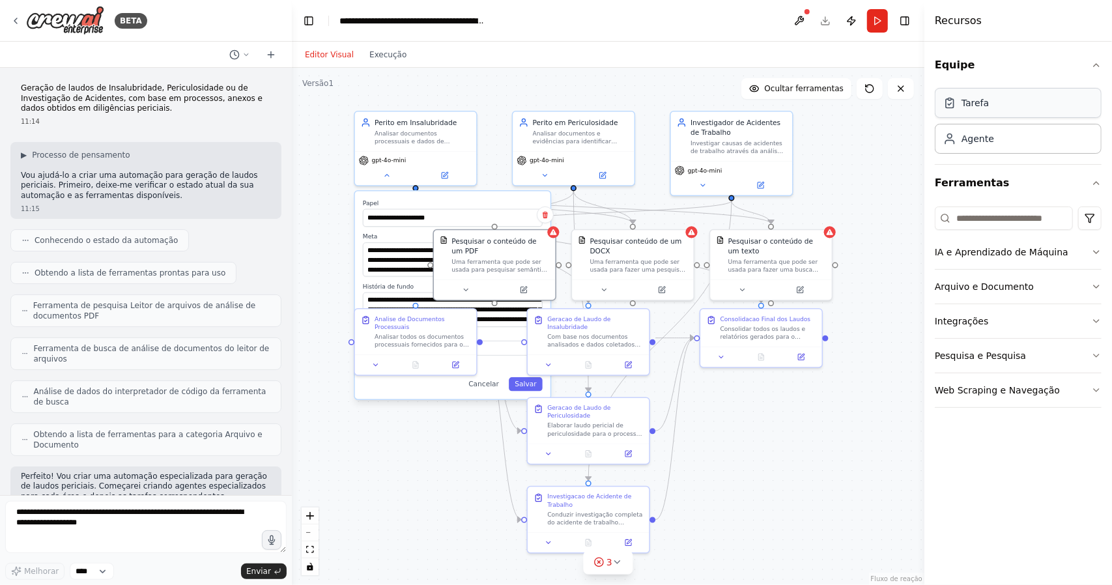
click at [1005, 109] on div "Tarefa" at bounding box center [1018, 103] width 167 height 30
click at [975, 140] on font "Agente" at bounding box center [978, 138] width 33 height 10
click at [975, 143] on font "Agente" at bounding box center [978, 138] width 33 height 10
click at [984, 106] on font "Tarefa" at bounding box center [975, 103] width 27 height 10
click at [979, 149] on div "Agente" at bounding box center [1018, 138] width 167 height 30
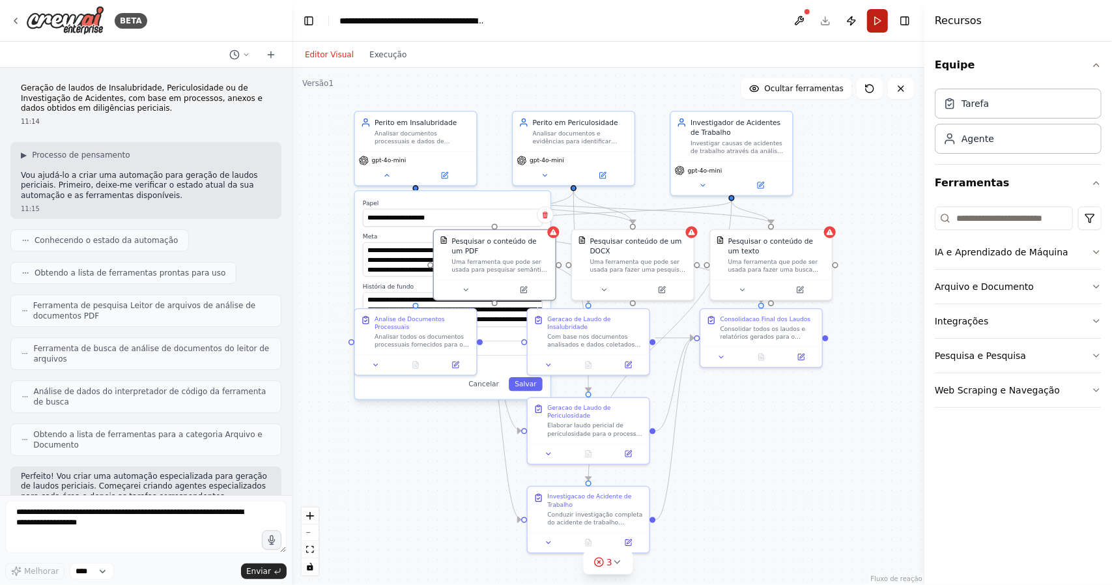
click at [874, 15] on button "Correr" at bounding box center [877, 20] width 21 height 23
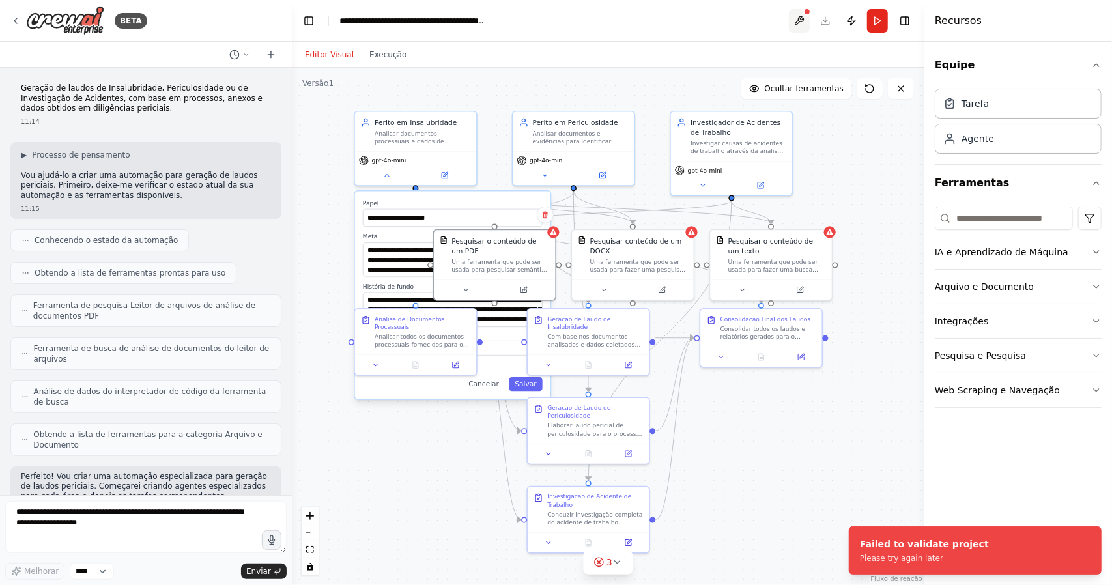
click at [799, 20] on button at bounding box center [799, 20] width 21 height 23
click at [914, 559] on div "Please try again later" at bounding box center [924, 558] width 129 height 10
click at [801, 19] on button at bounding box center [799, 20] width 21 height 23
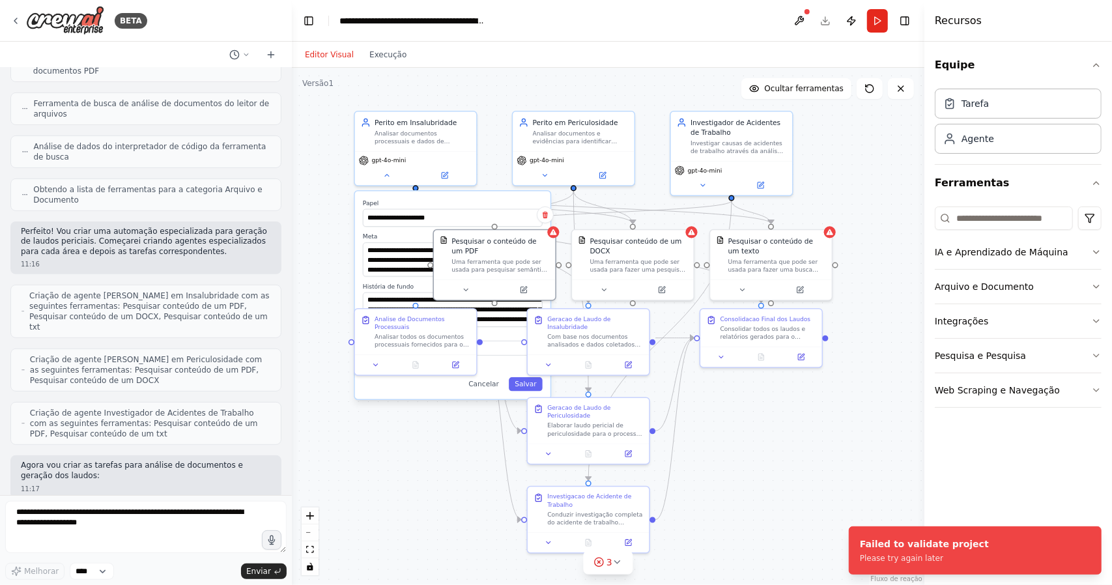
scroll to position [261, 0]
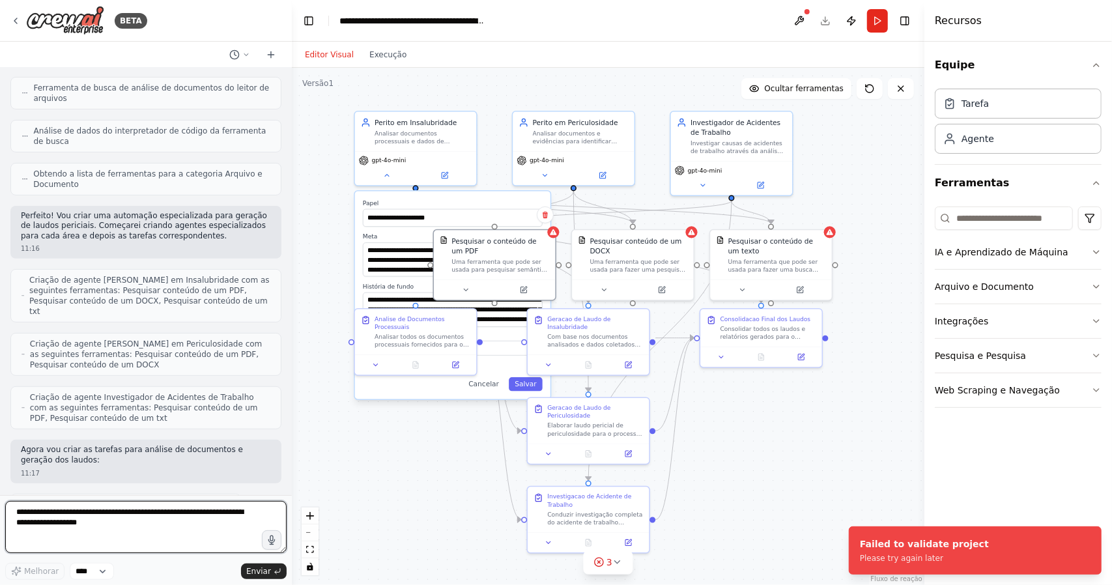
click at [113, 530] on textarea at bounding box center [145, 527] width 281 height 52
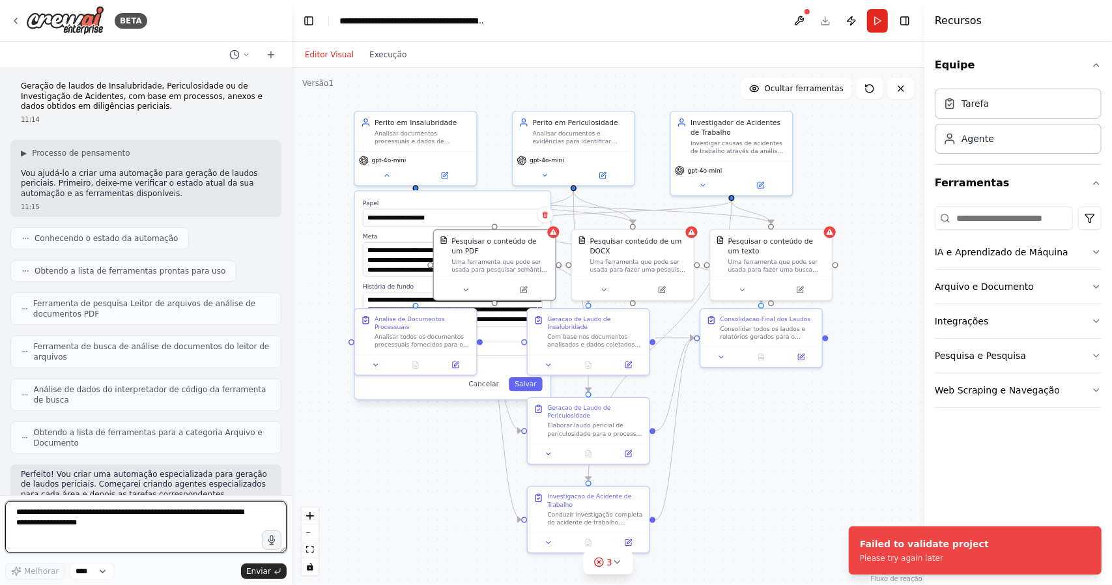
scroll to position [0, 0]
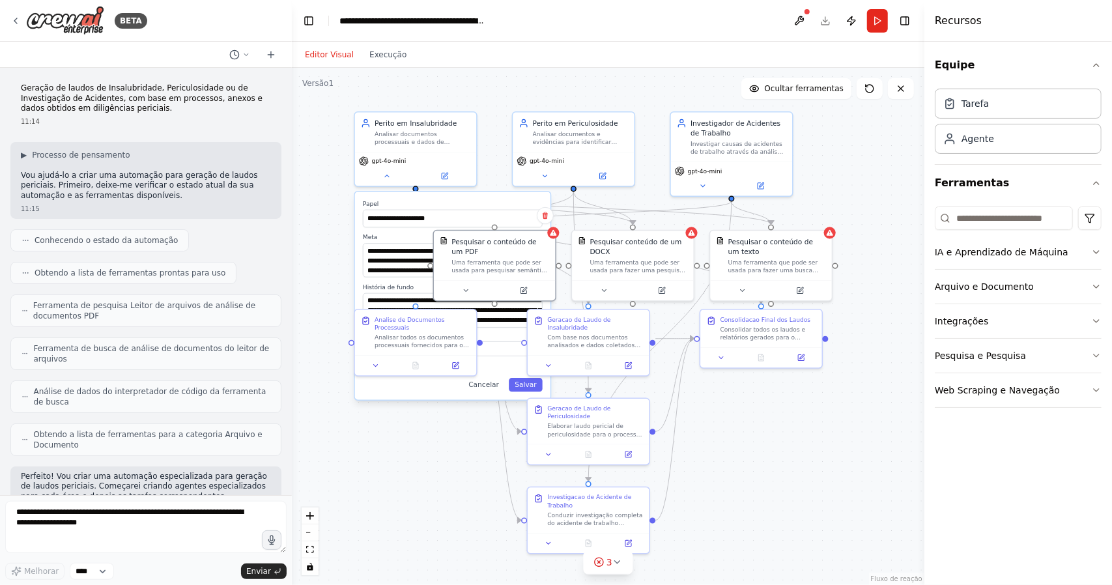
click at [397, 442] on div "**********" at bounding box center [608, 326] width 633 height 517
click at [377, 366] on icon at bounding box center [377, 364] width 8 height 8
click at [394, 488] on div "**********" at bounding box center [608, 326] width 633 height 517
click at [469, 202] on label "Papel" at bounding box center [454, 205] width 180 height 8
click at [483, 394] on div "**********" at bounding box center [453, 296] width 195 height 208
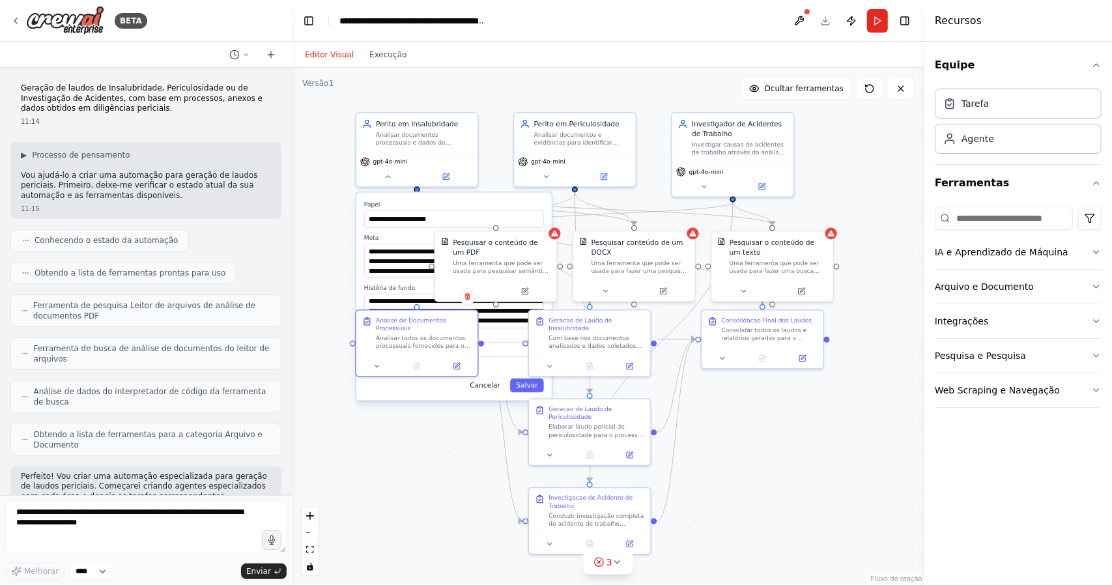
click at [489, 388] on font "Cancelar" at bounding box center [485, 385] width 31 height 8
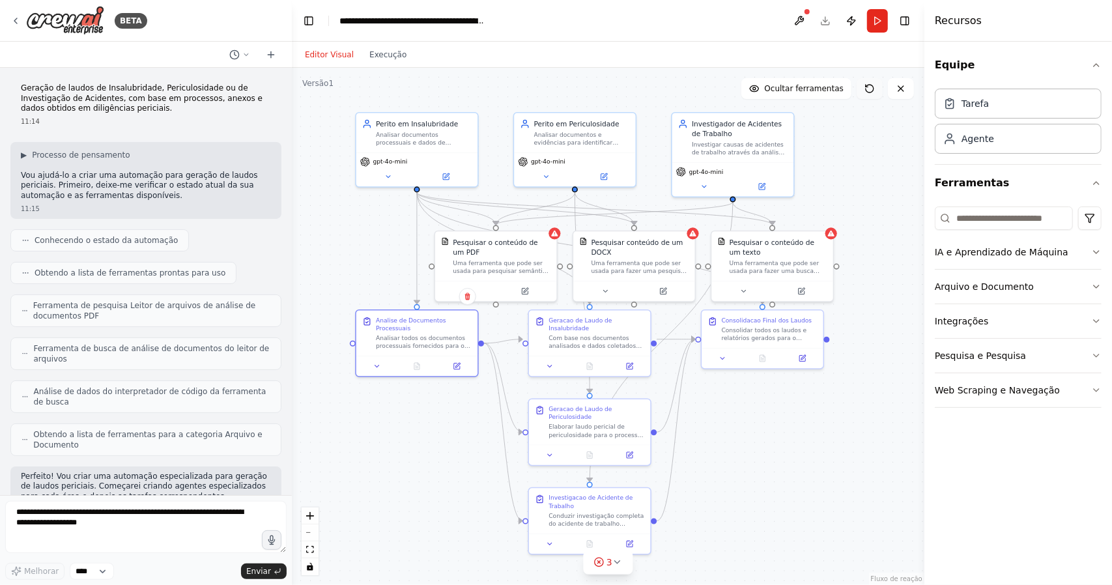
click at [871, 91] on icon at bounding box center [870, 88] width 10 height 10
click at [871, 90] on icon at bounding box center [870, 88] width 10 height 10
click at [872, 88] on icon at bounding box center [870, 88] width 10 height 10
click at [244, 50] on button at bounding box center [239, 55] width 31 height 16
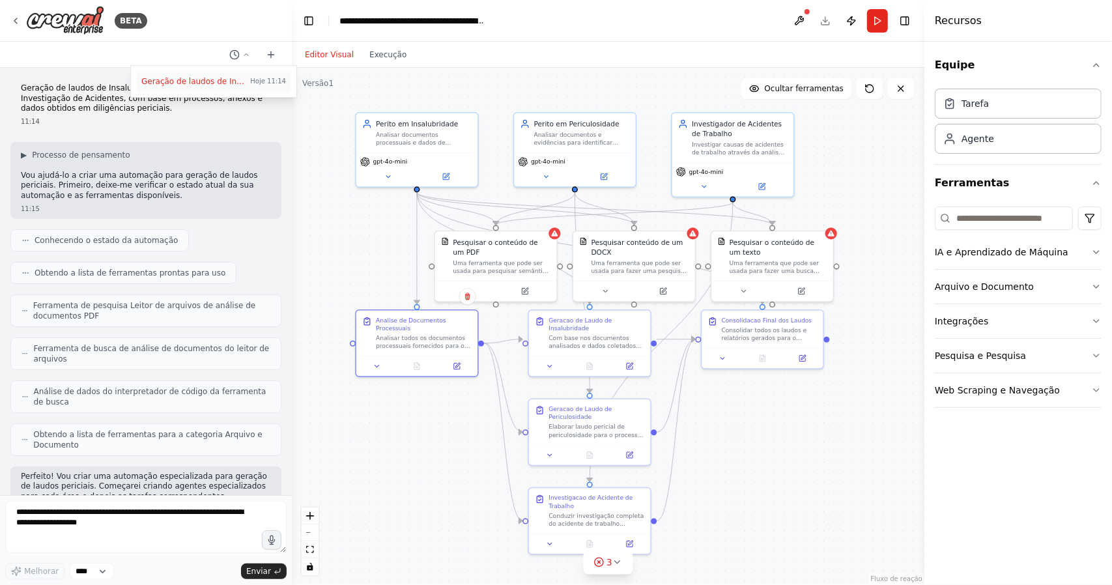
click at [223, 83] on font "Geração de laudos de Insalubridade, Periculosidade ou de Investigação de Aciden…" at bounding box center [453, 81] width 625 height 9
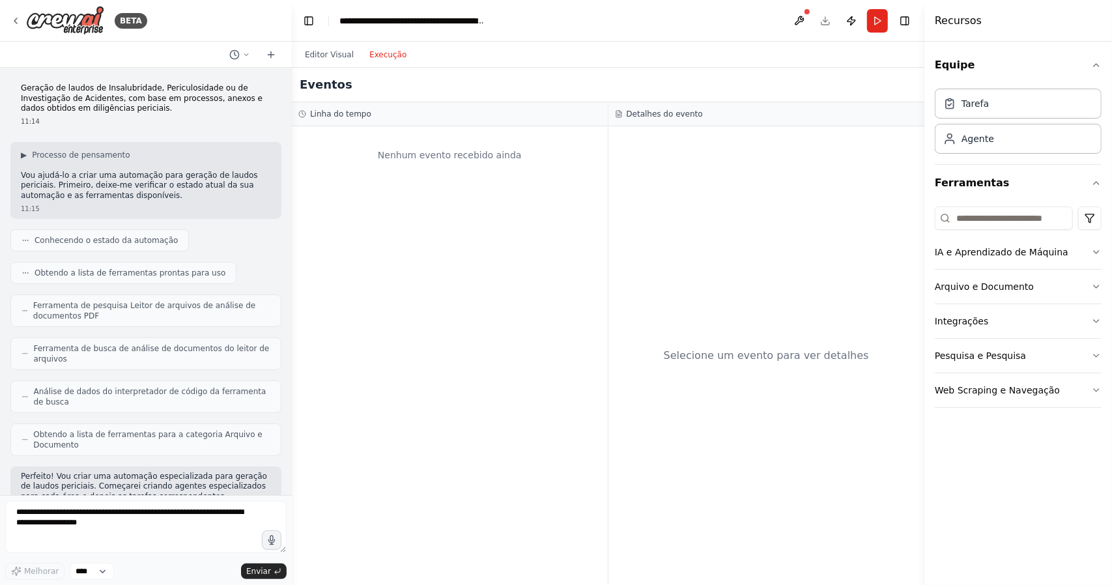
click at [386, 55] on font "Execução" at bounding box center [387, 54] width 37 height 9
click at [351, 55] on button "Editor Visual" at bounding box center [329, 55] width 65 height 16
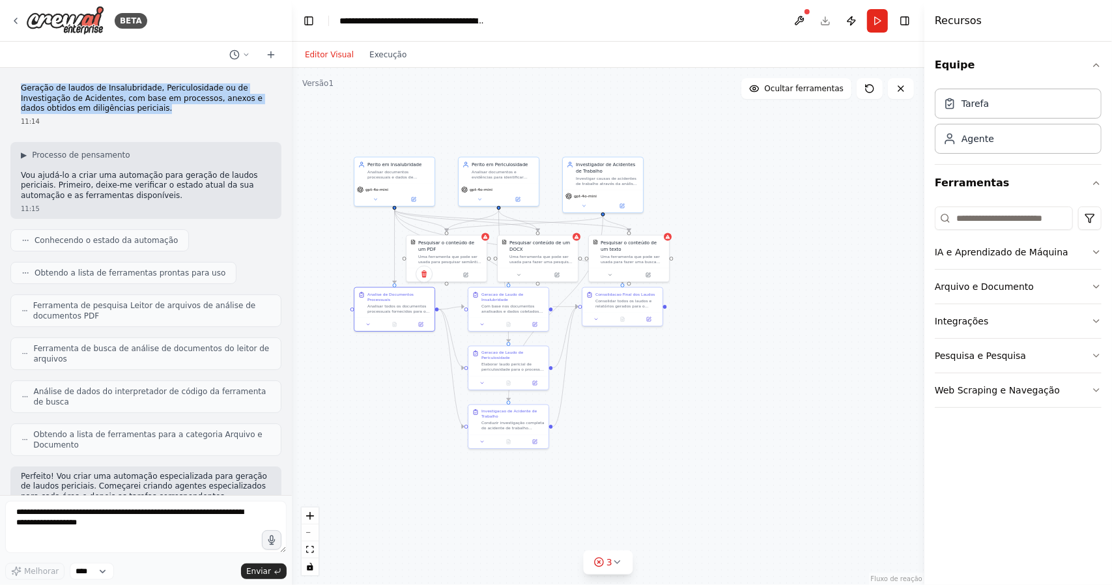
drag, startPoint x: 23, startPoint y: 87, endPoint x: 130, endPoint y: 113, distance: 110.5
click at [130, 113] on p "Geração de laudos de Insalubridade, Periculosidade ou de Investigação de Aciden…" at bounding box center [146, 98] width 250 height 31
copy p "Geração de laudos de Insalubridade, Periculosidade ou de Investigação de Aciden…"
